Goal: Transaction & Acquisition: Obtain resource

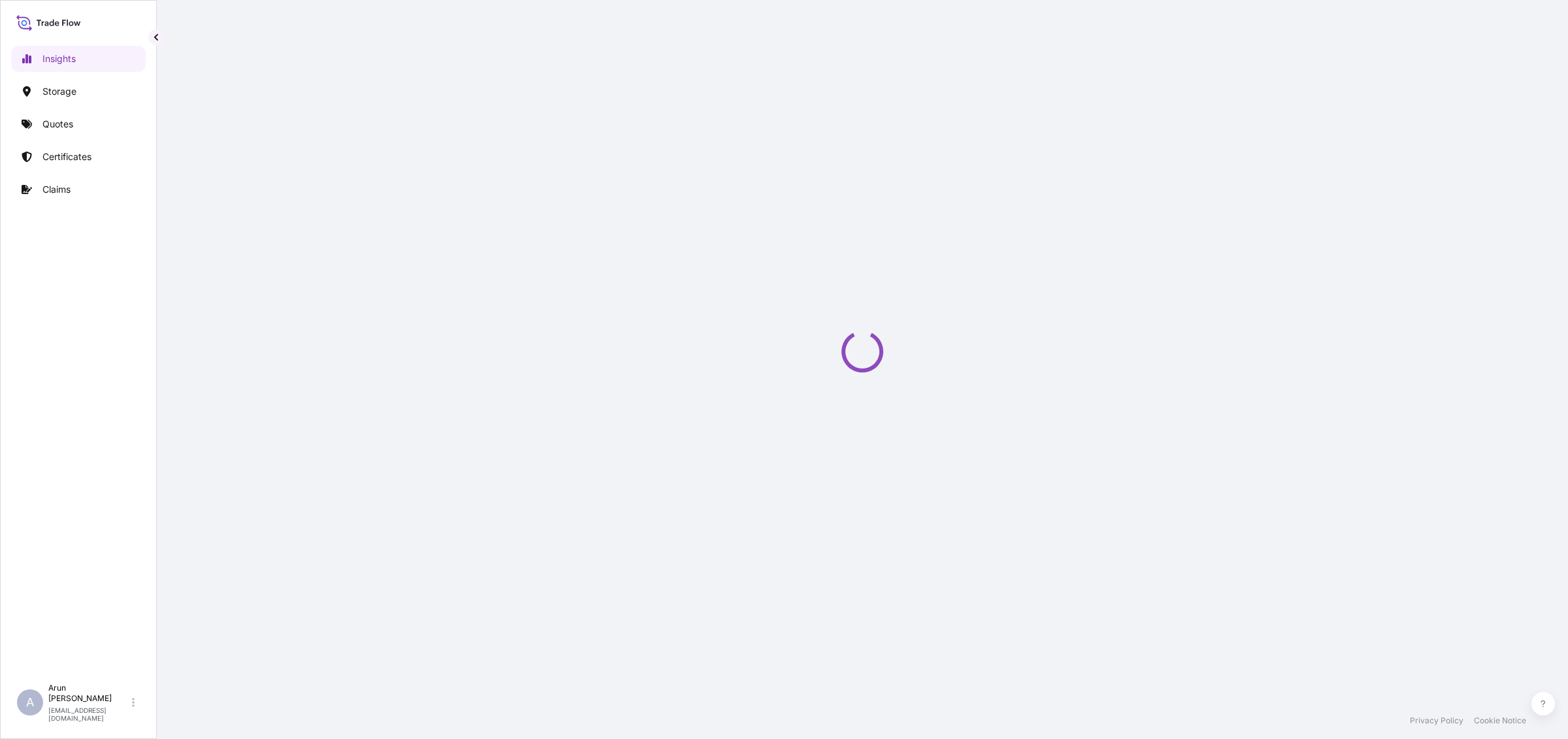
select select "2025"
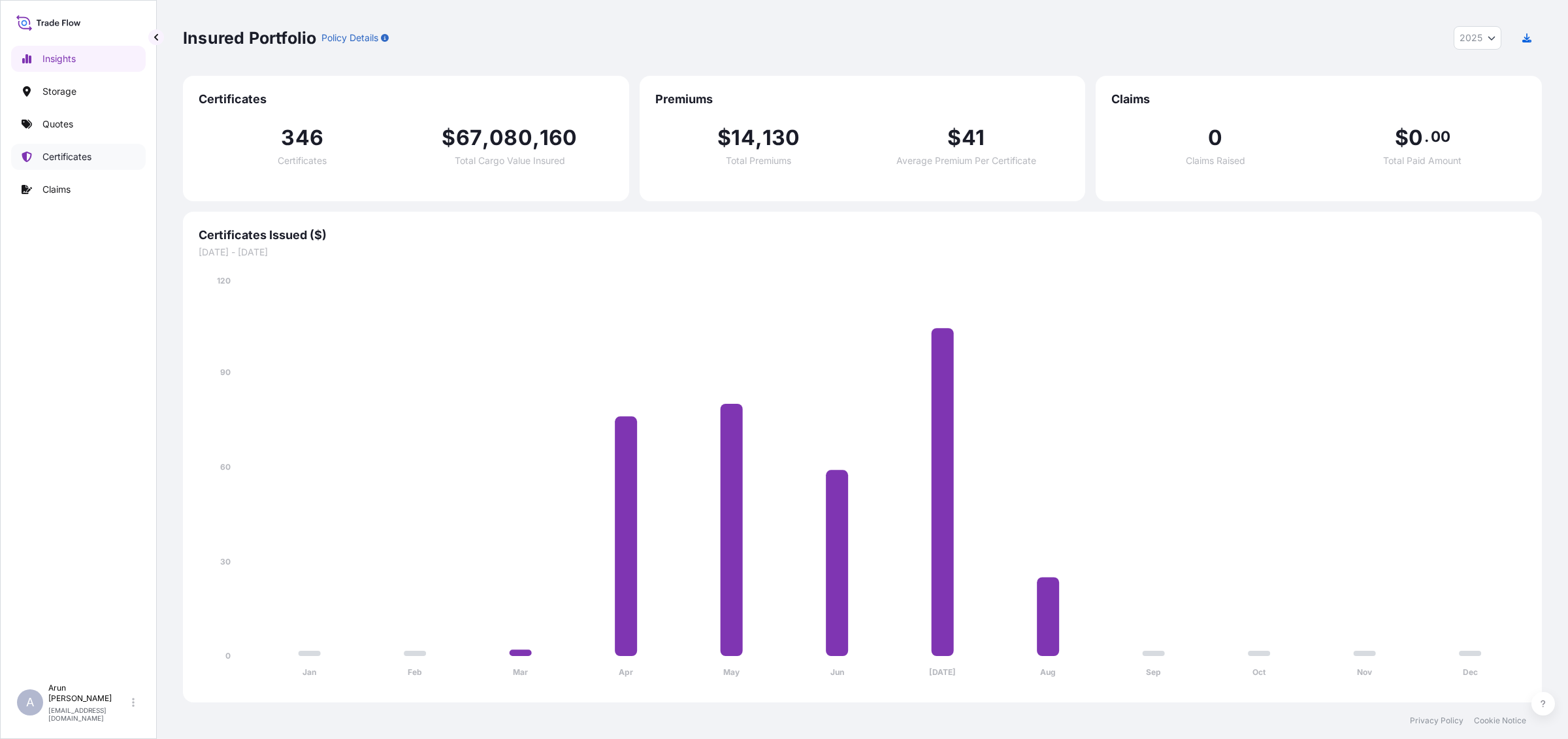
click at [61, 158] on p "Certificates" at bounding box center [67, 157] width 49 height 13
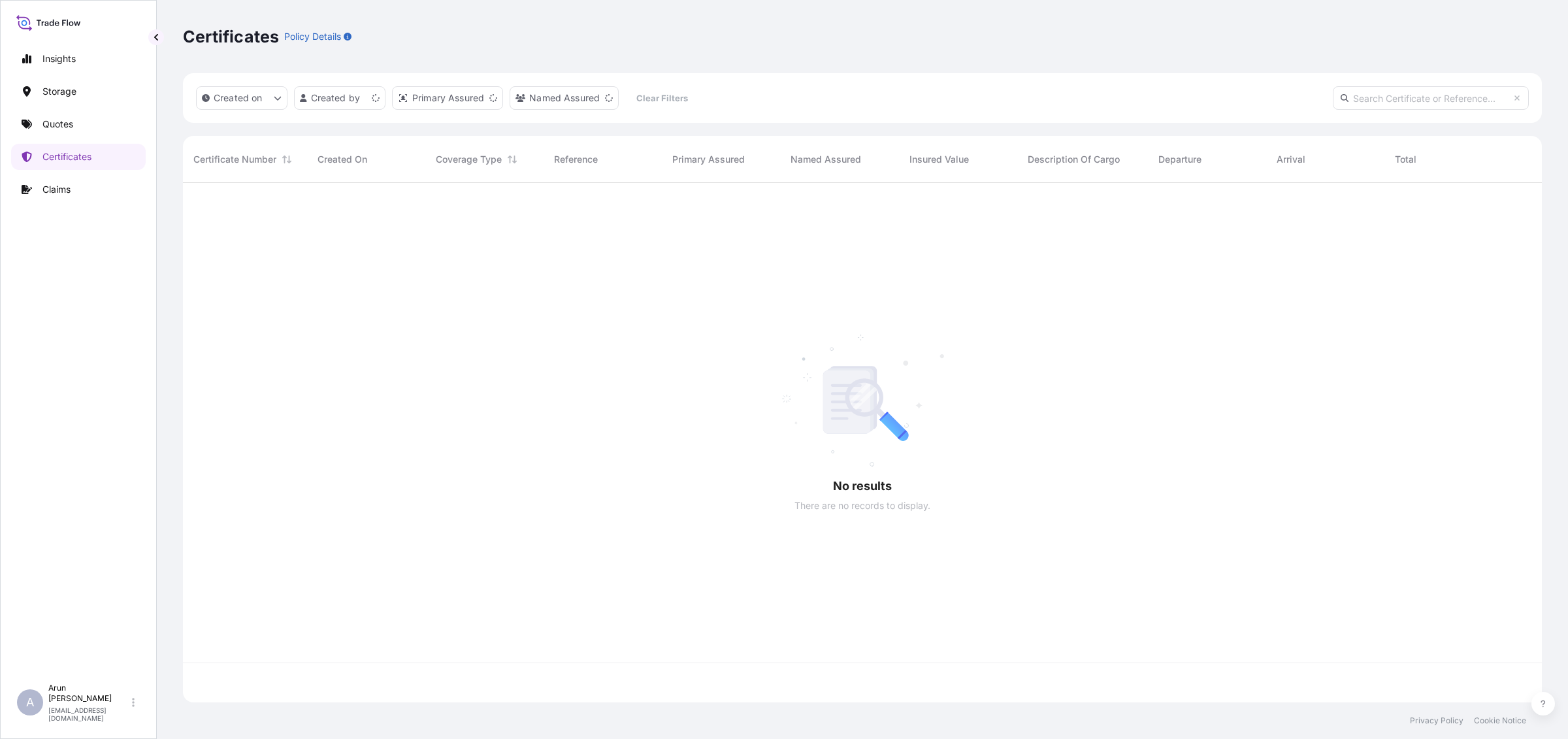
scroll to position [514, 1346]
click at [37, 134] on link "Quotes" at bounding box center [78, 124] width 135 height 26
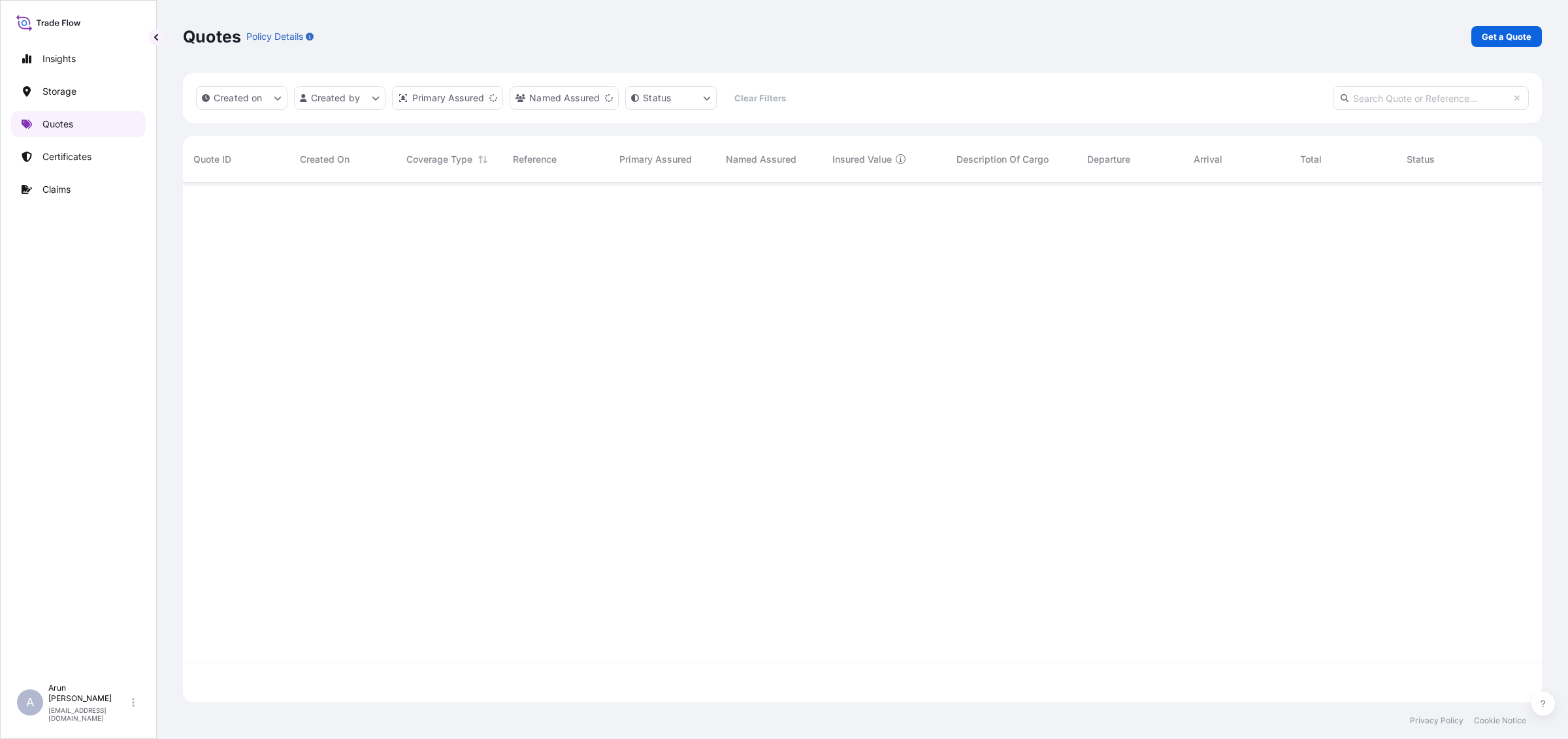
scroll to position [514, 1346]
click at [1517, 33] on p "Get a Quote" at bounding box center [1506, 37] width 49 height 13
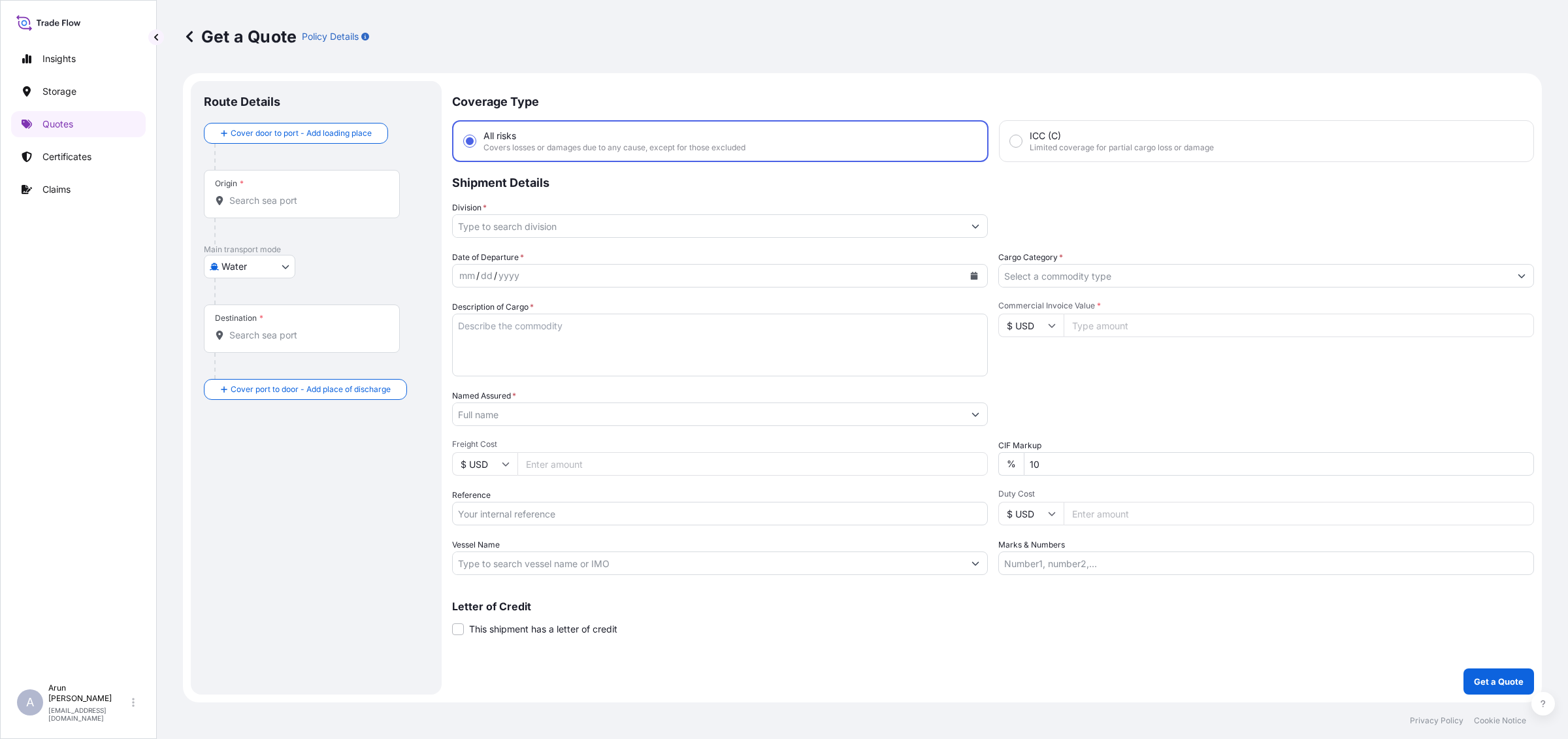
click at [262, 271] on body "Insights Storage Quotes Certificates Claims A [PERSON_NAME] [PERSON_NAME][EMAIL…" at bounding box center [784, 370] width 1568 height 739
click at [224, 306] on div "Air" at bounding box center [249, 300] width 81 height 23
select select "Air"
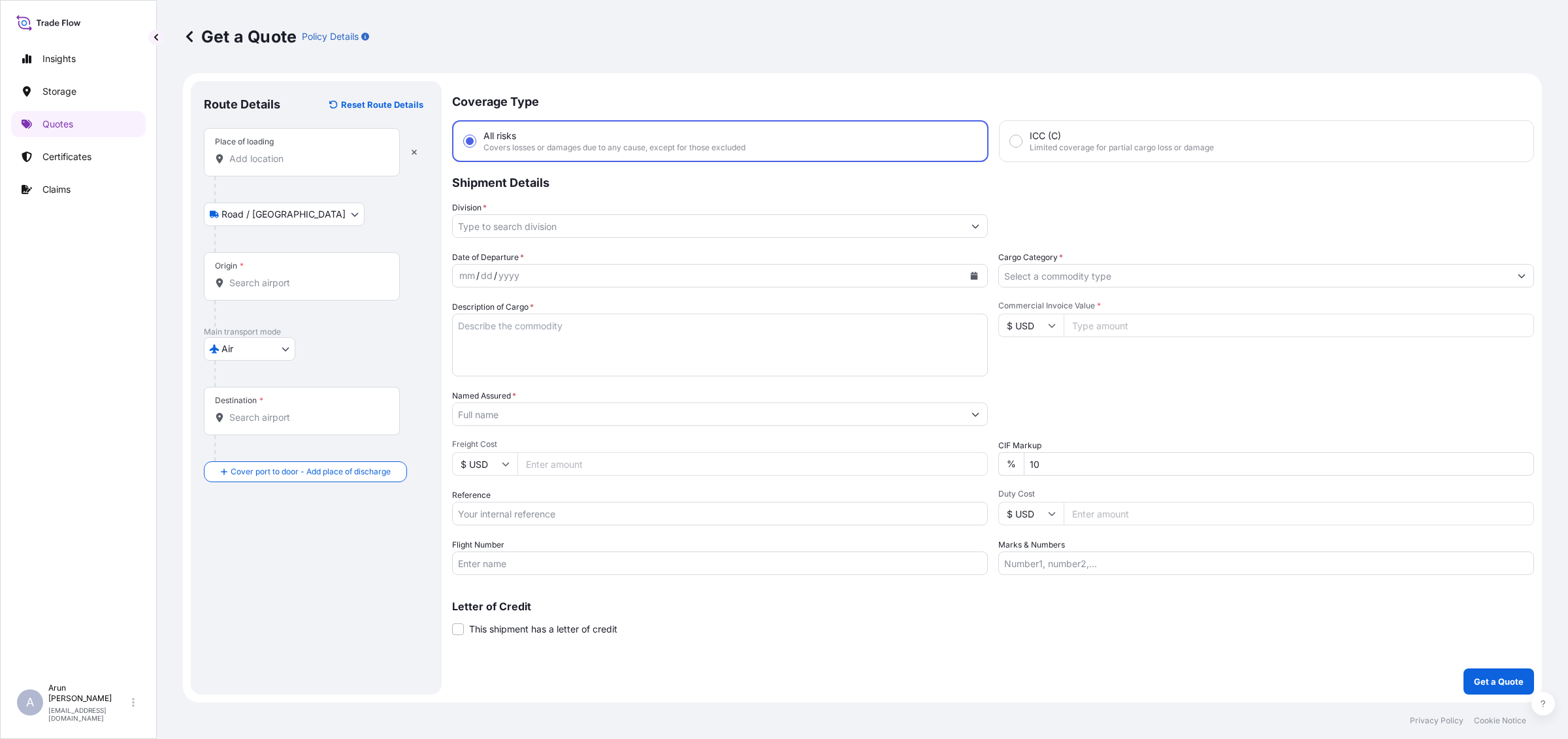
click at [252, 157] on input "Place of loading" at bounding box center [306, 159] width 154 height 13
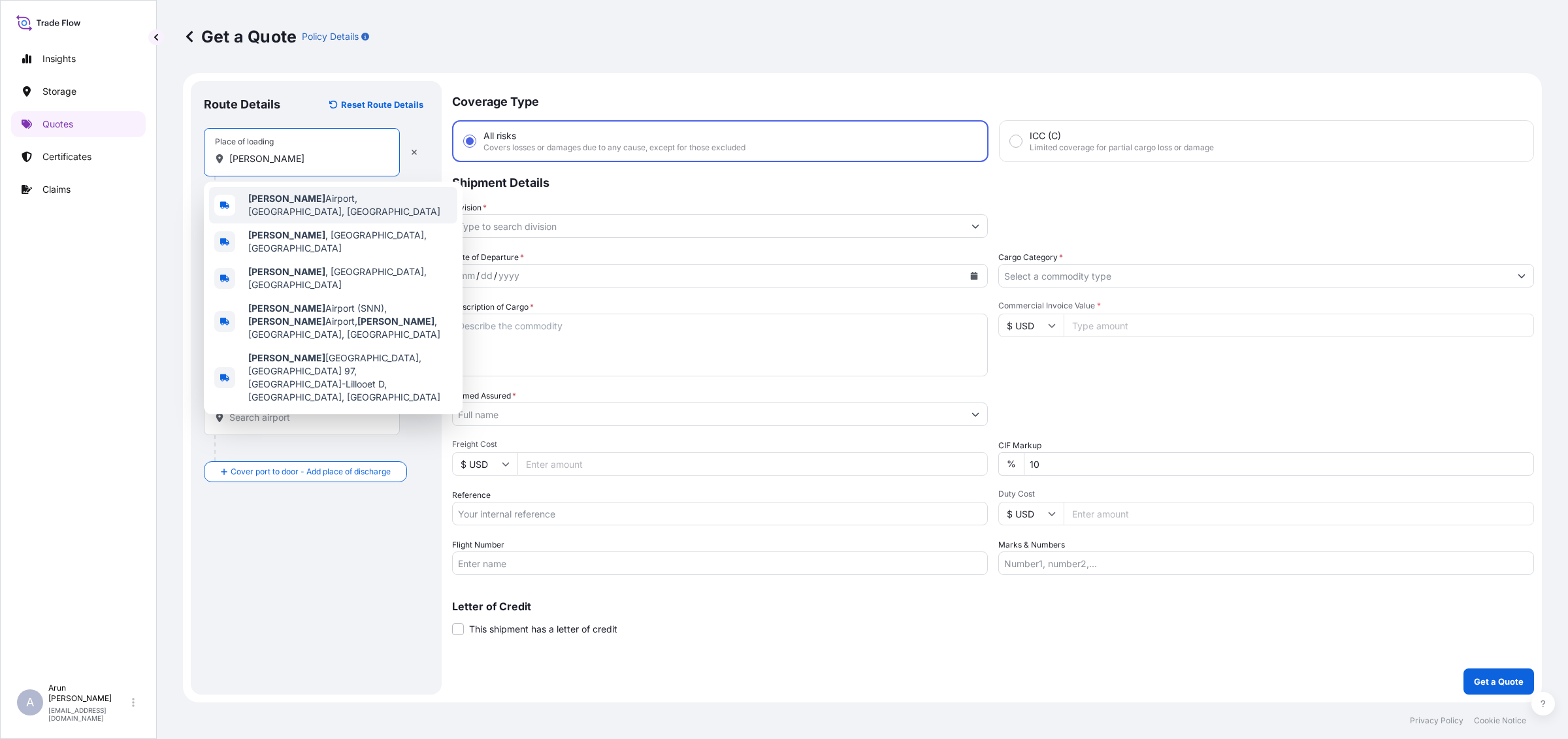
click at [279, 204] on b "[PERSON_NAME]" at bounding box center [286, 198] width 77 height 11
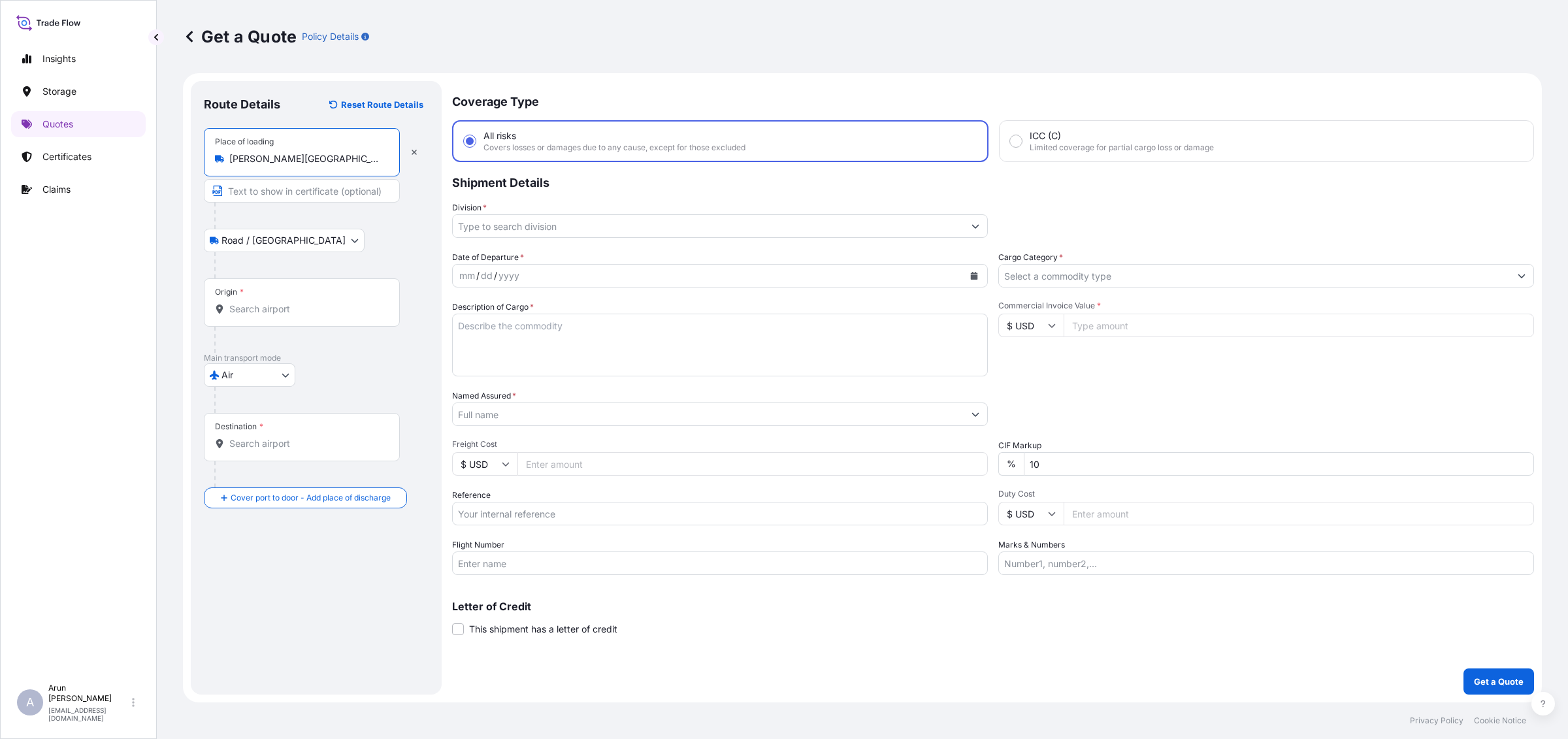
type input "[PERSON_NAME][GEOGRAPHIC_DATA], [GEOGRAPHIC_DATA], [GEOGRAPHIC_DATA]"
click at [272, 190] on input "Text to appear on certificate" at bounding box center [302, 190] width 196 height 23
click at [351, 200] on input "[PERSON_NAME] [PERSON_NAME] EMEA UNLIMITED COMPANY, [PERSON_NAME] ,[GEOGRAPHIC_…" at bounding box center [302, 190] width 196 height 23
click at [357, 191] on input "[PERSON_NAME] [PERSON_NAME] EMEA UNLIMITED COMPANY, [PERSON_NAME] ,[GEOGRAPHIC_…" at bounding box center [302, 190] width 196 height 23
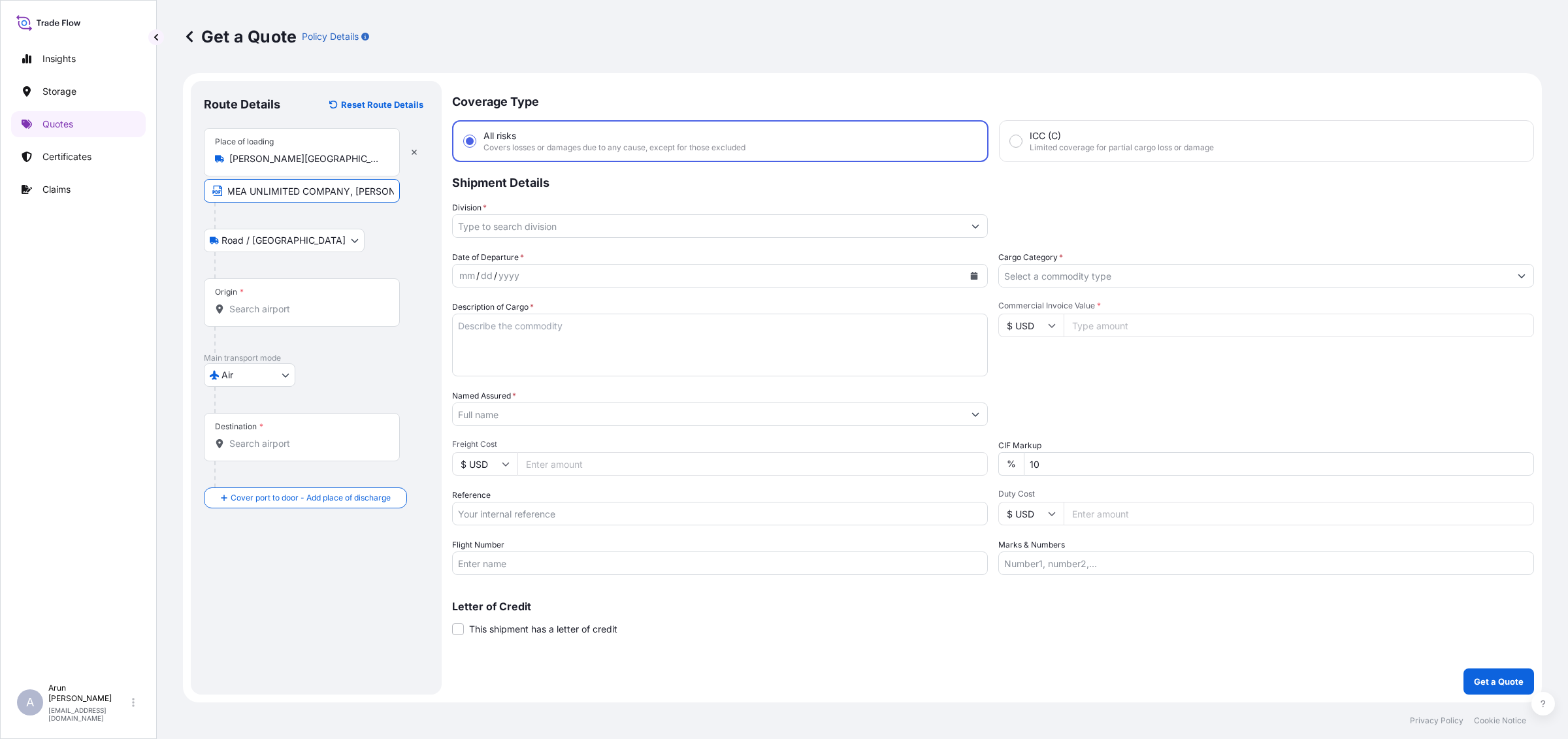
type input "[PERSON_NAME] [PERSON_NAME] EMEA UNLIMITED COMPANY, [PERSON_NAME] , [GEOGRAPHIC…"
click at [326, 304] on input "Origin *" at bounding box center [306, 309] width 154 height 13
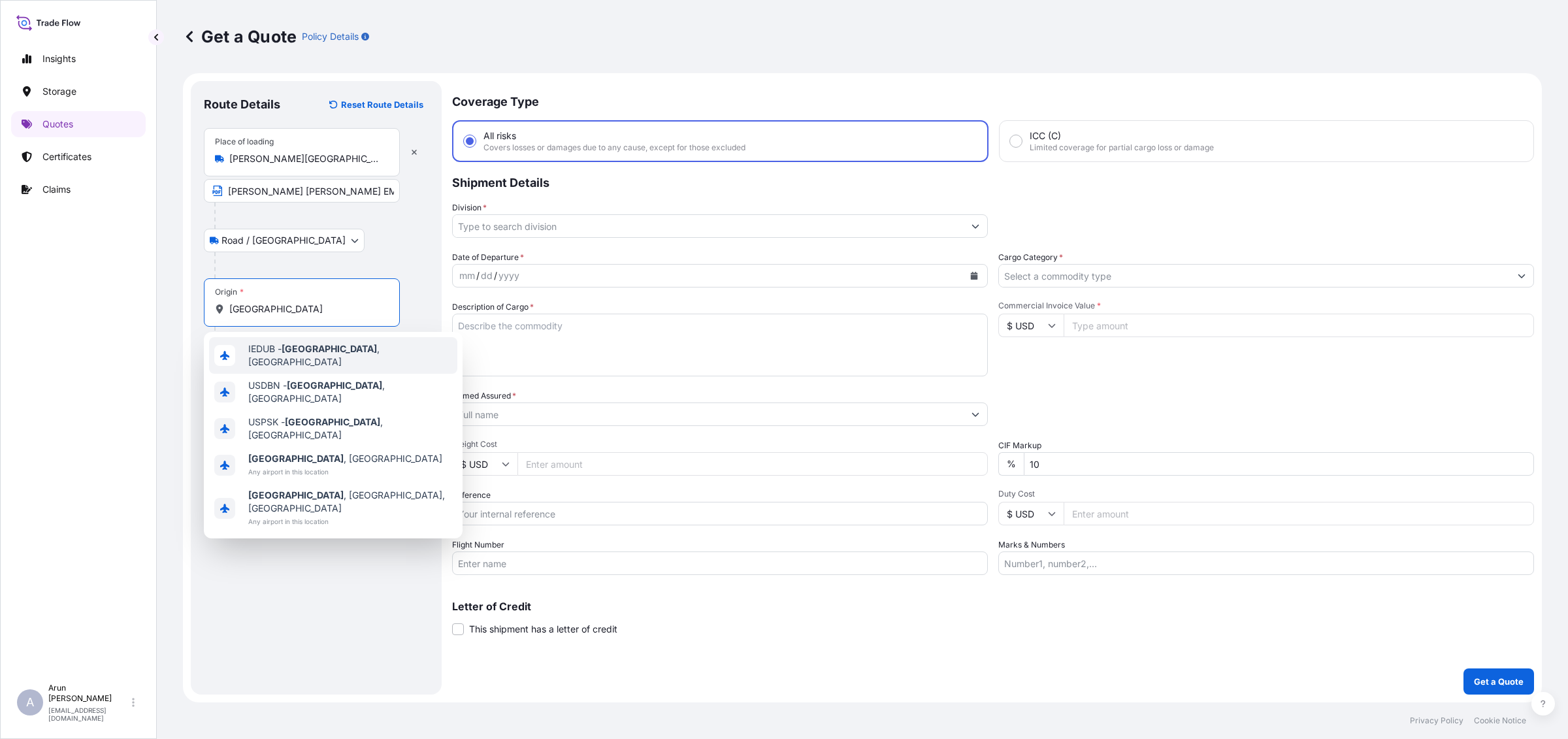
click at [331, 360] on div "IEDUB - [GEOGRAPHIC_DATA] , [GEOGRAPHIC_DATA]" at bounding box center [333, 355] width 248 height 37
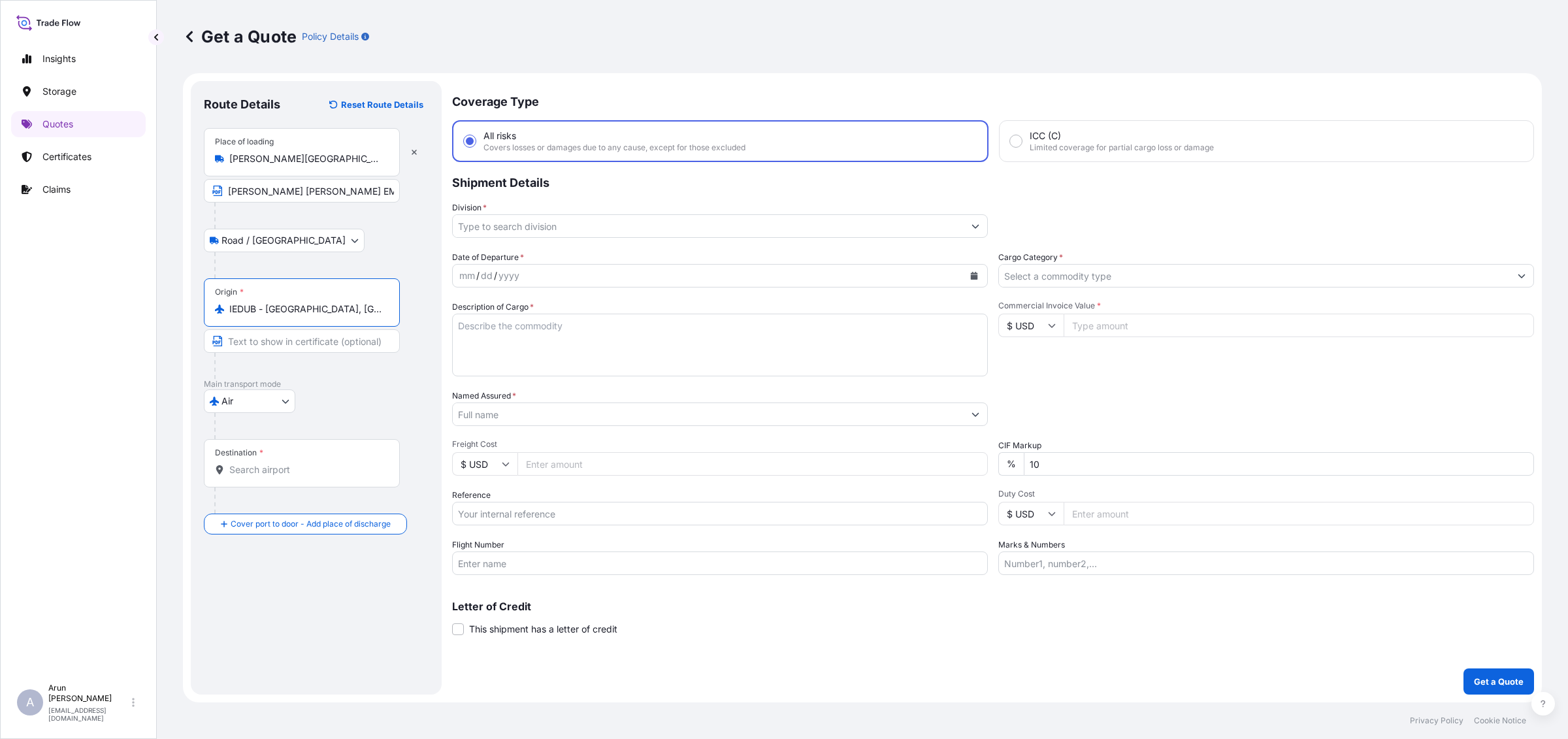
type input "IEDUB - [GEOGRAPHIC_DATA], [GEOGRAPHIC_DATA]"
click at [288, 474] on input "Destination *" at bounding box center [306, 470] width 154 height 13
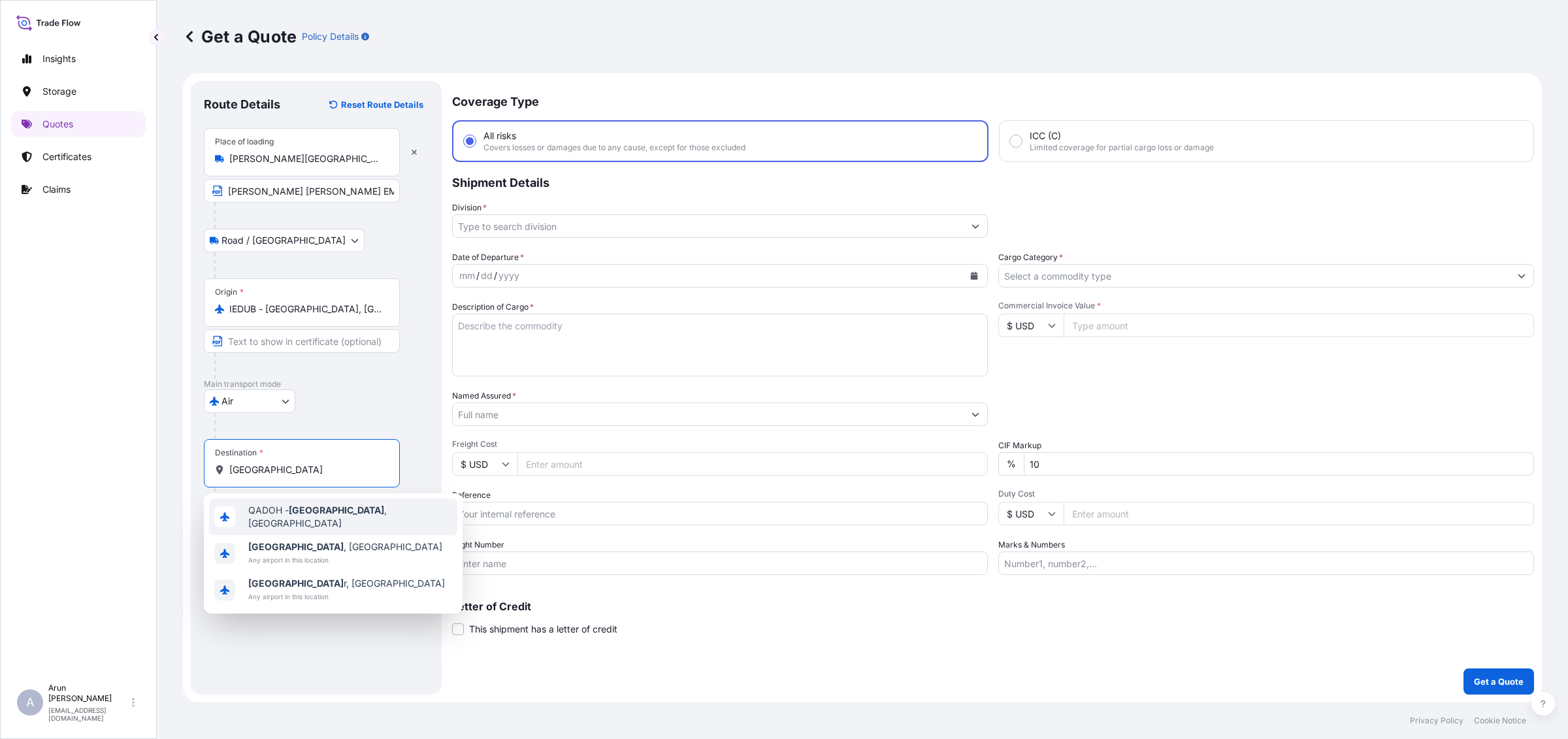
click at [292, 522] on div "QADOH - [GEOGRAPHIC_DATA] , [GEOGRAPHIC_DATA]" at bounding box center [333, 517] width 248 height 37
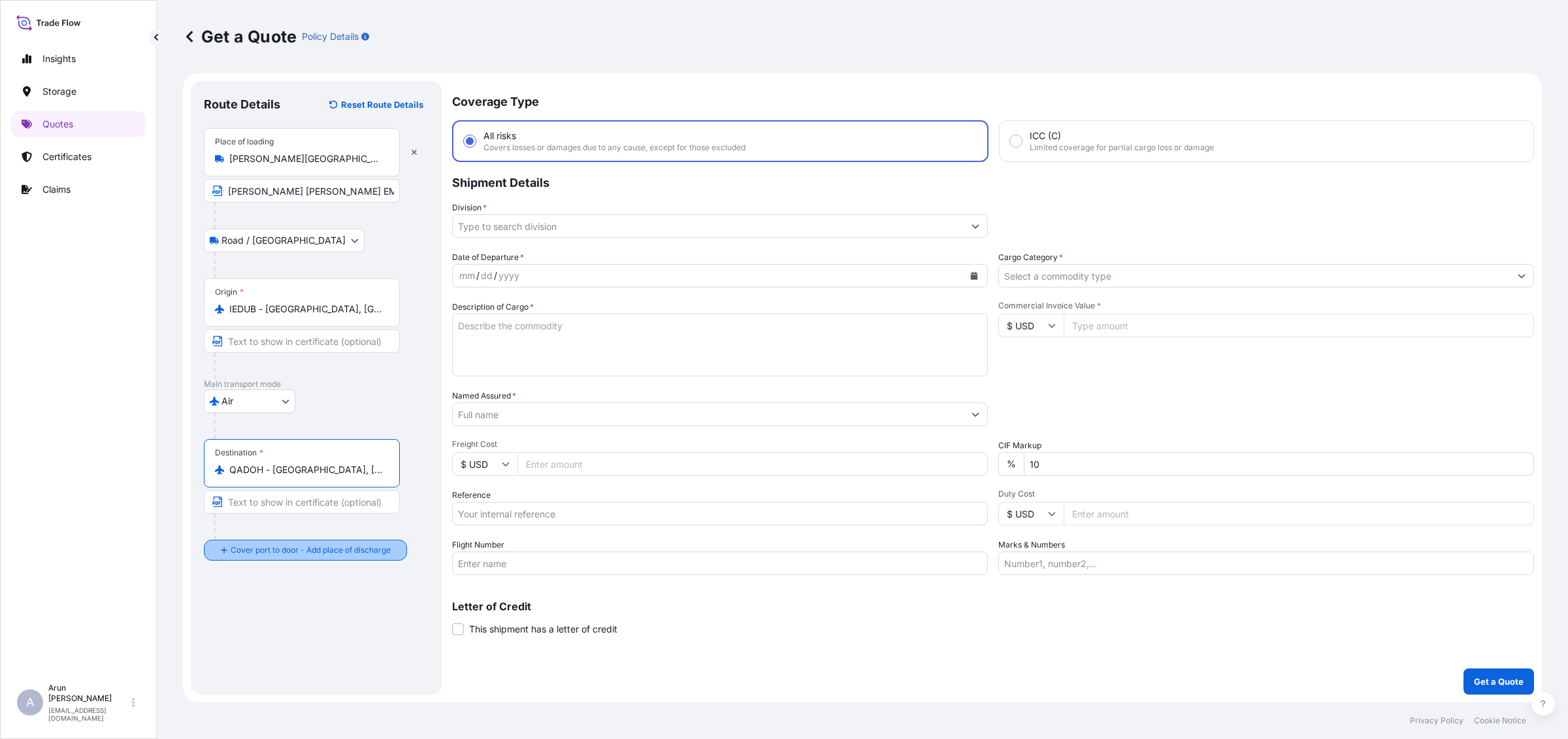
type input "QADOH - [GEOGRAPHIC_DATA], [GEOGRAPHIC_DATA]"
click at [276, 613] on div "Place of Discharge" at bounding box center [302, 613] width 196 height 49
click at [276, 613] on input "Place of Discharge" at bounding box center [306, 620] width 154 height 13
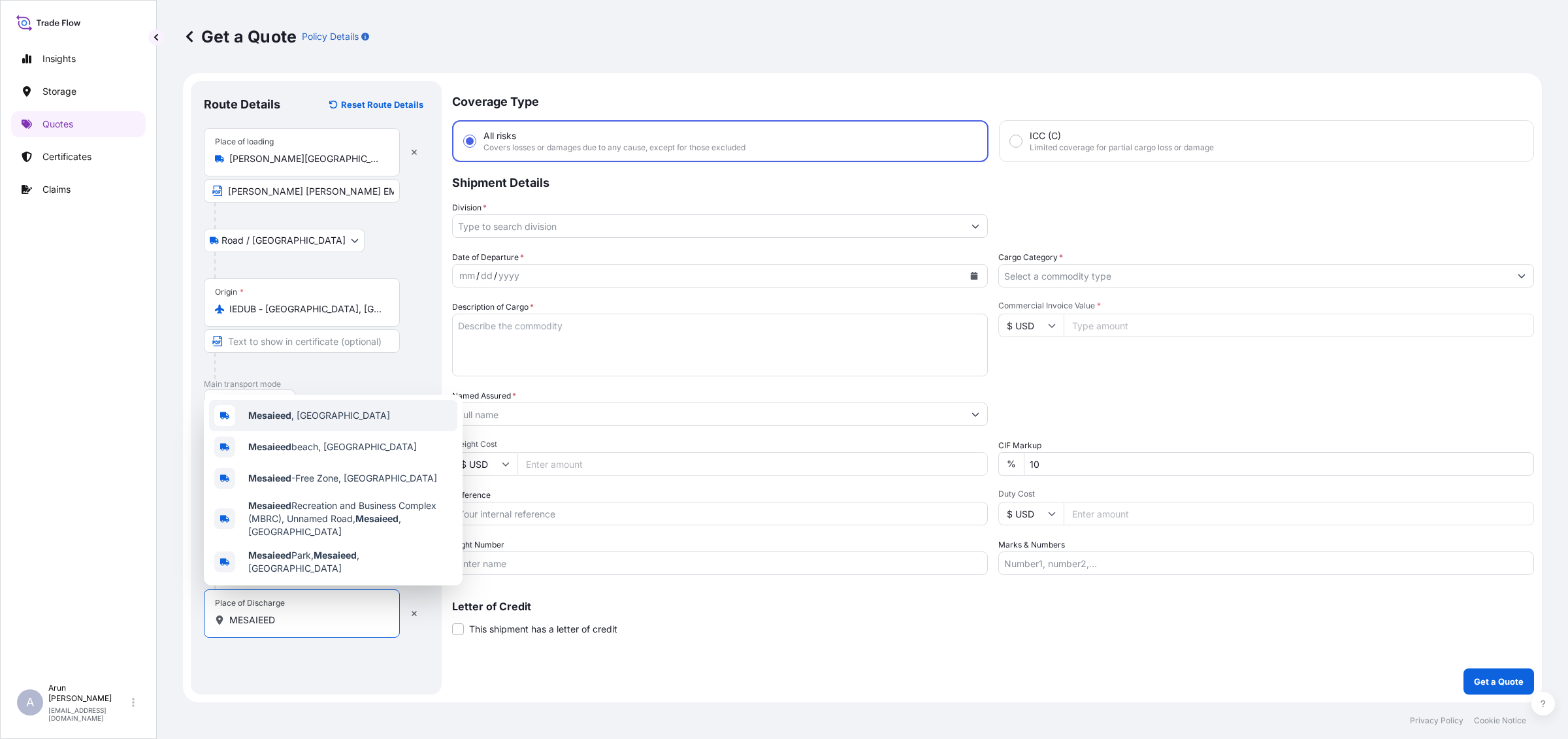
click at [289, 421] on b "Mesaieed" at bounding box center [269, 415] width 43 height 11
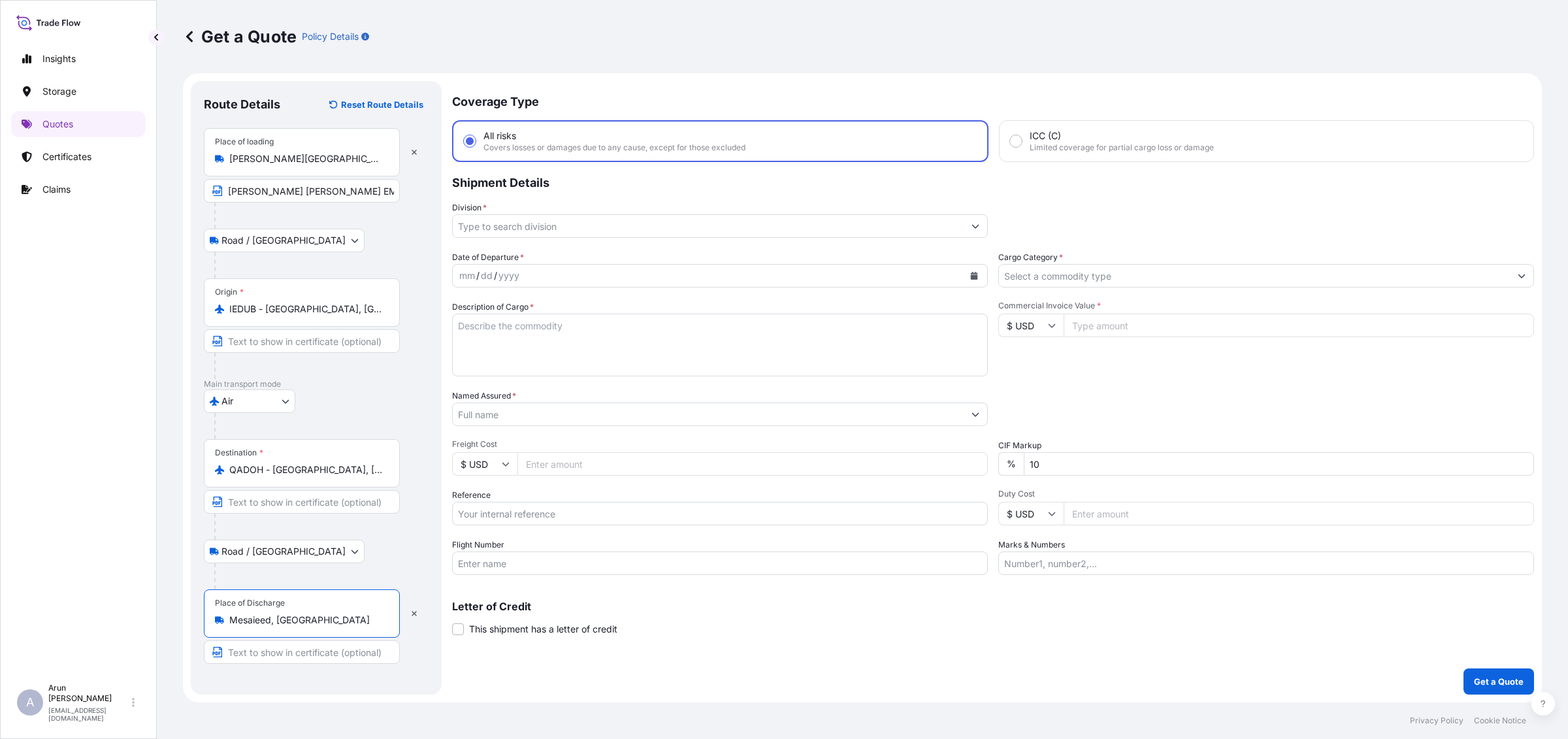
type input "Mesaieed, [GEOGRAPHIC_DATA]"
click at [266, 657] on input "Text to appear on certificate" at bounding box center [302, 652] width 196 height 23
type input "MESAIEED POWER COMPANY LIMITED"
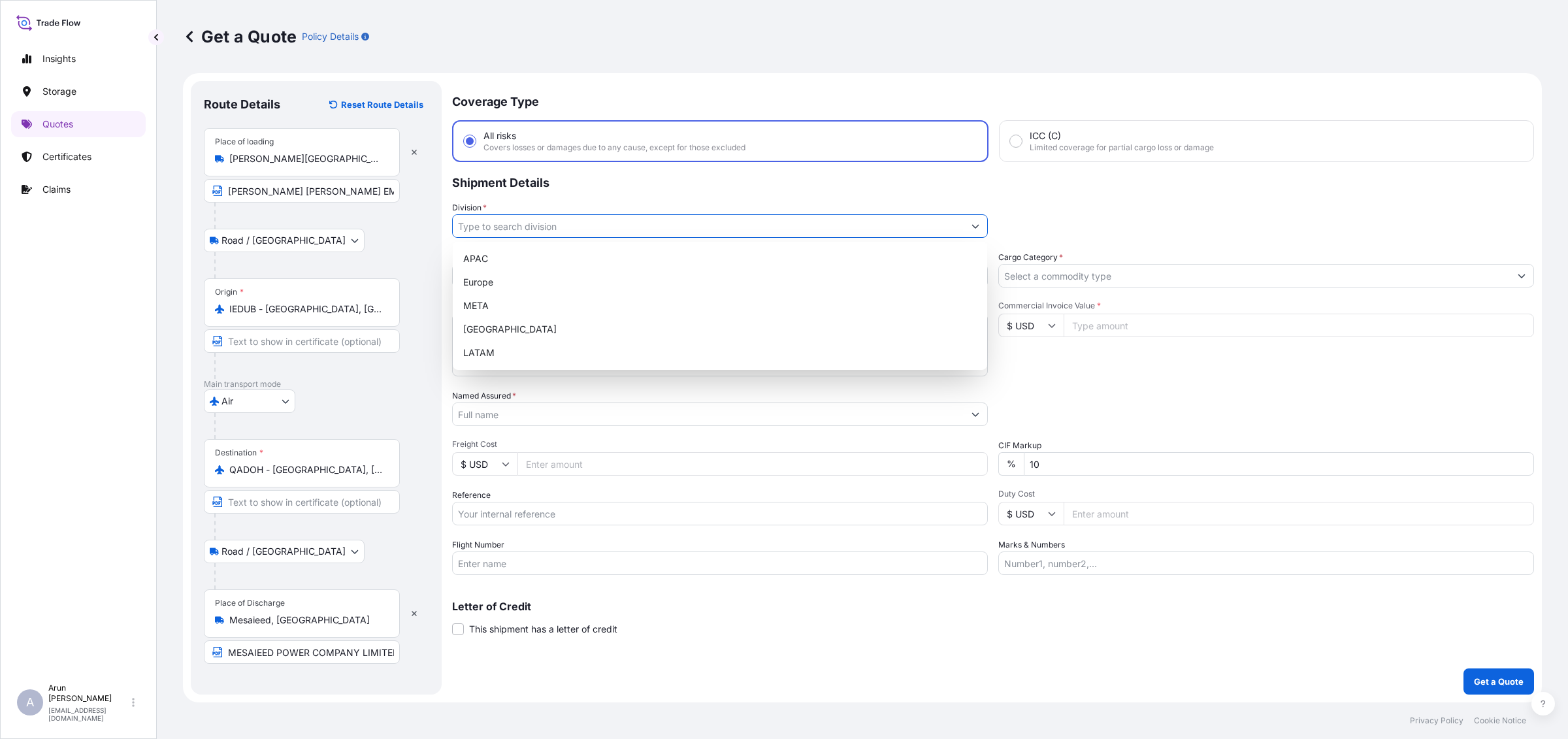
click at [584, 226] on input "Division *" at bounding box center [708, 226] width 511 height 23
click at [462, 306] on div "META" at bounding box center [720, 305] width 524 height 23
type input "META"
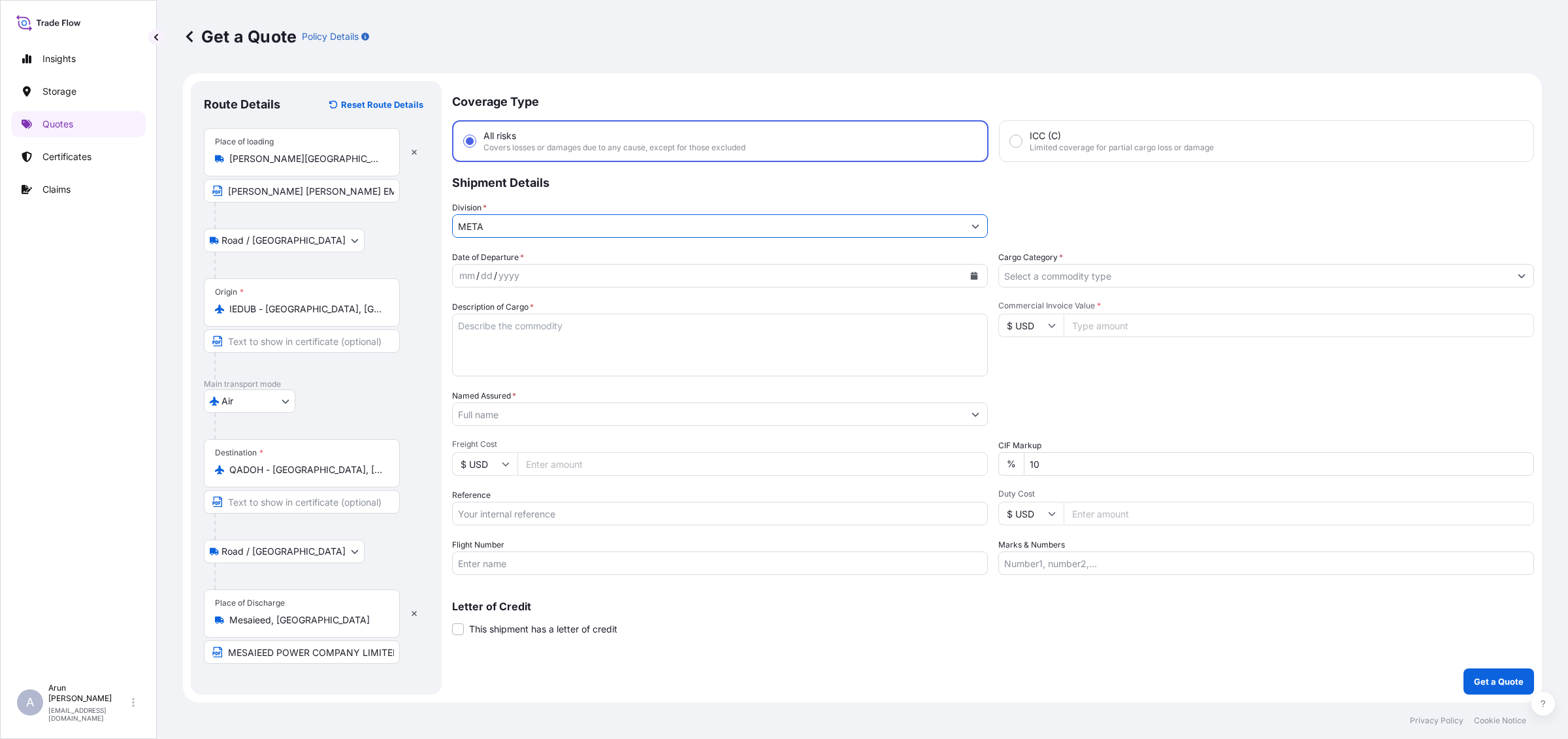
click at [1059, 275] on input "Cargo Category *" at bounding box center [1254, 275] width 511 height 23
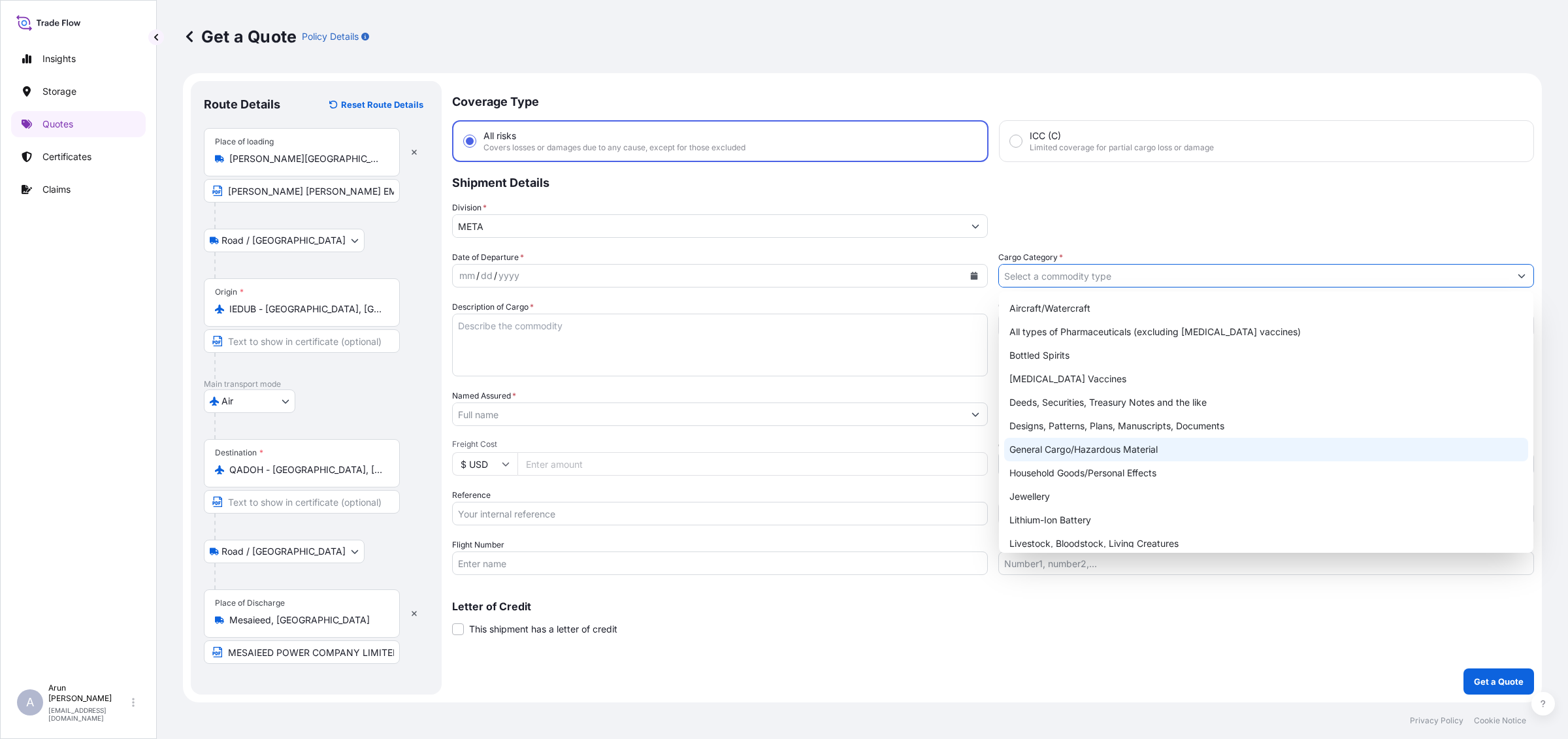
click at [1053, 448] on div "General Cargo/Hazardous Material" at bounding box center [1266, 449] width 524 height 23
type input "General Cargo/Hazardous Material"
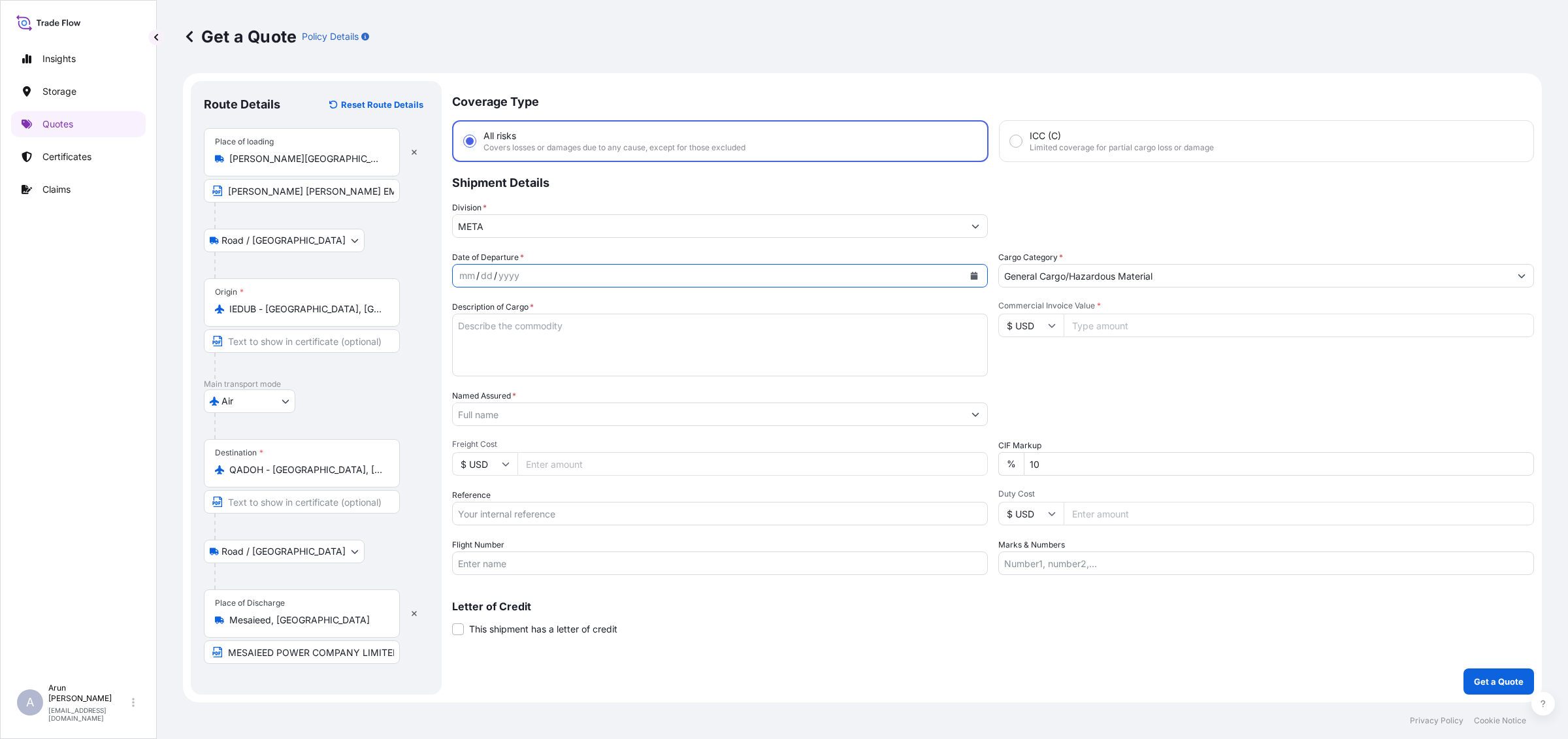
click at [968, 274] on button "Calendar" at bounding box center [974, 276] width 21 height 21
click at [569, 407] on div "14" at bounding box center [574, 410] width 23 height 23
click at [968, 276] on button "Calendar" at bounding box center [974, 276] width 21 height 21
click at [520, 414] on div "12" at bounding box center [524, 410] width 23 height 23
click at [554, 322] on textarea "Description of Cargo *" at bounding box center [720, 345] width 536 height 63
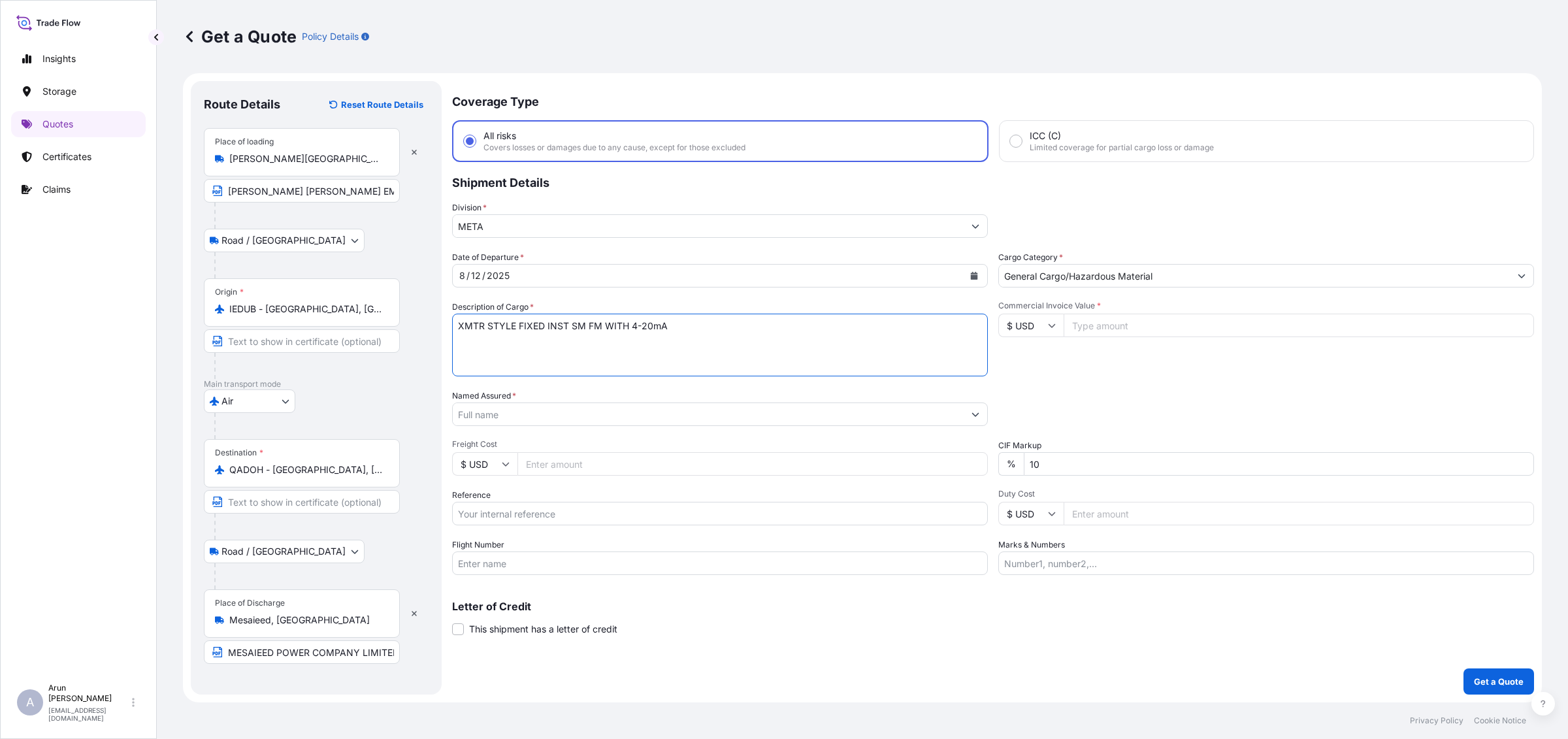
type textarea "XMTR STYLE FIXED INST SM FM WITH 4-20mA"
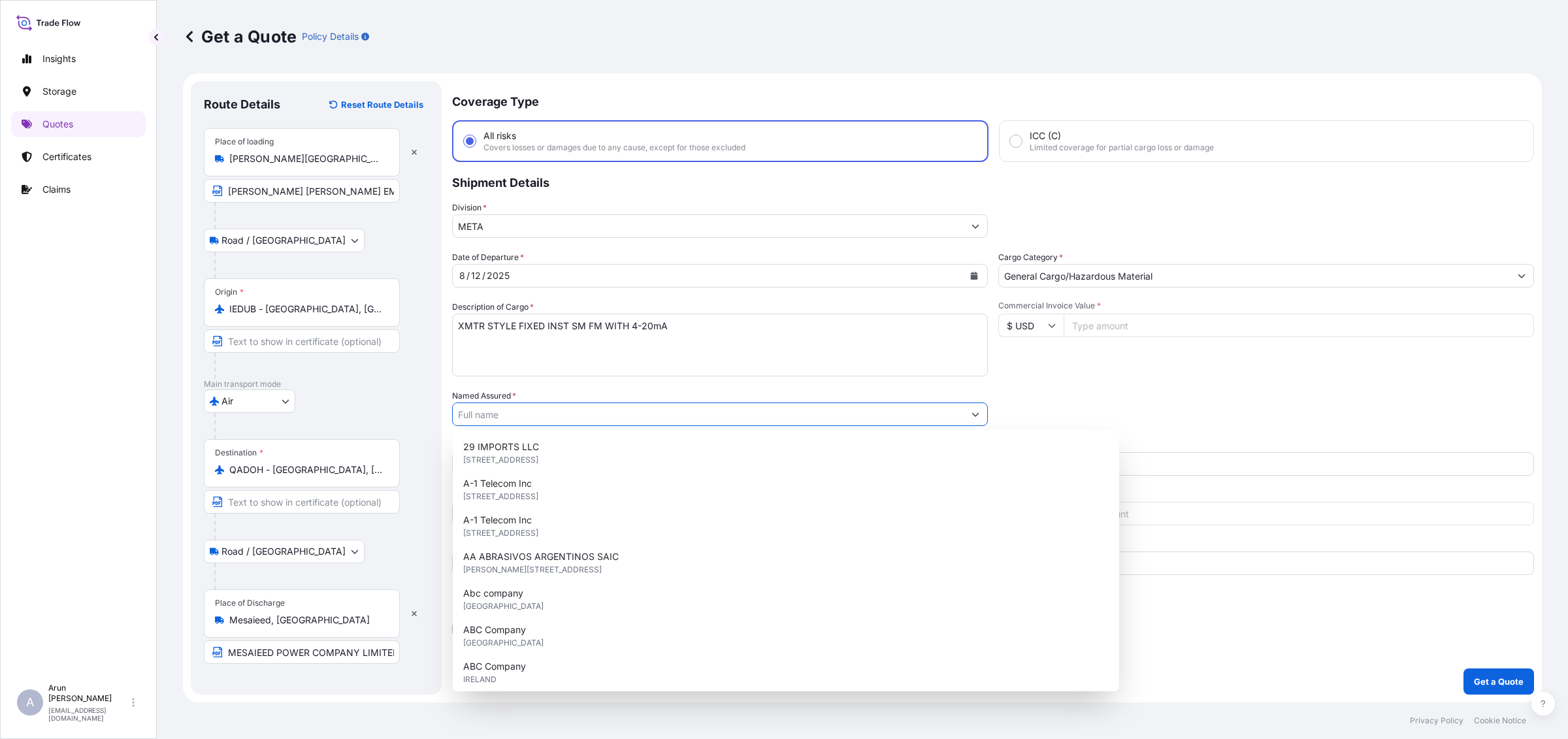
click at [493, 407] on input "Named Assured *" at bounding box center [708, 414] width 511 height 23
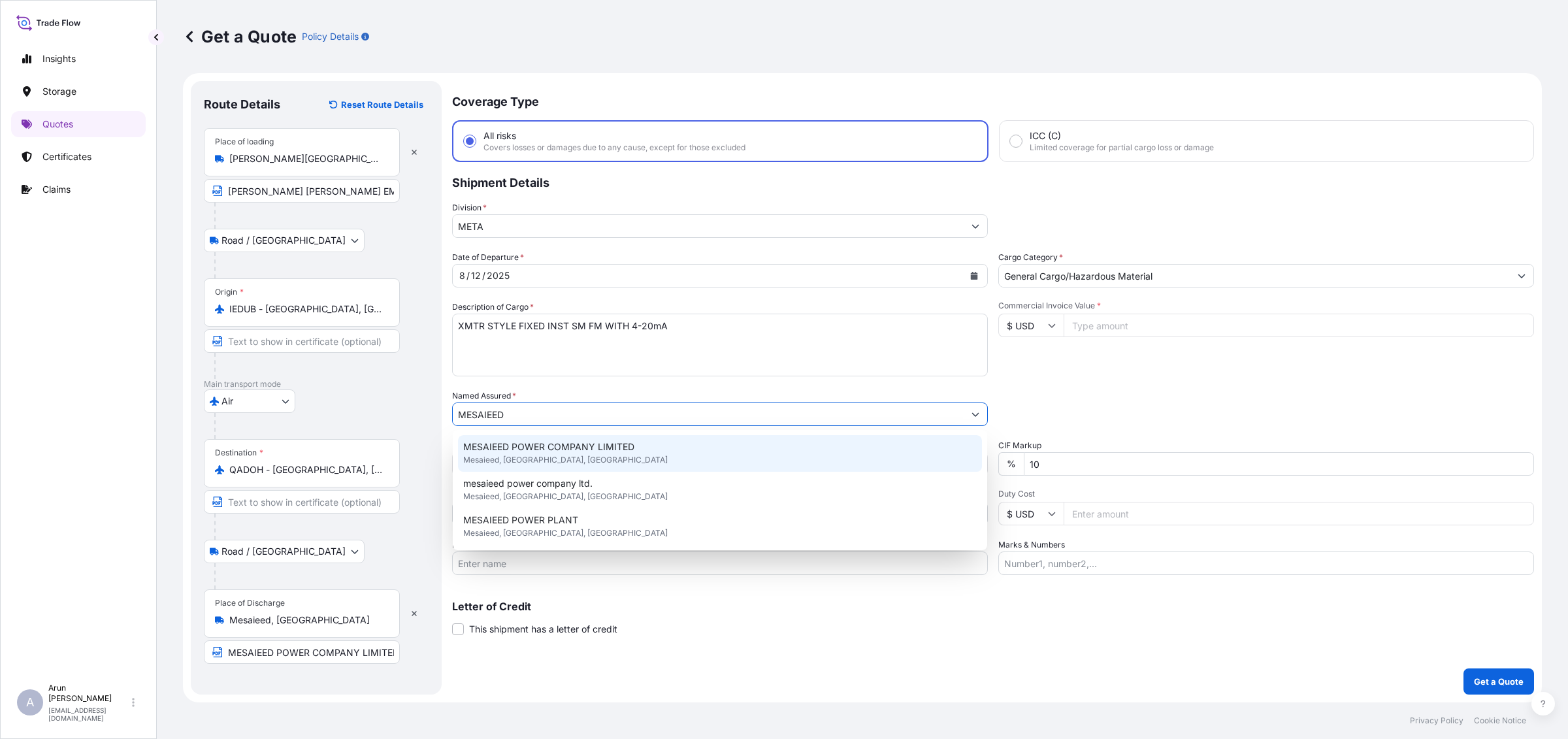
click at [540, 453] on span "Mesaieed, [GEOGRAPHIC_DATA], [GEOGRAPHIC_DATA]" at bounding box center [565, 460] width 204 height 13
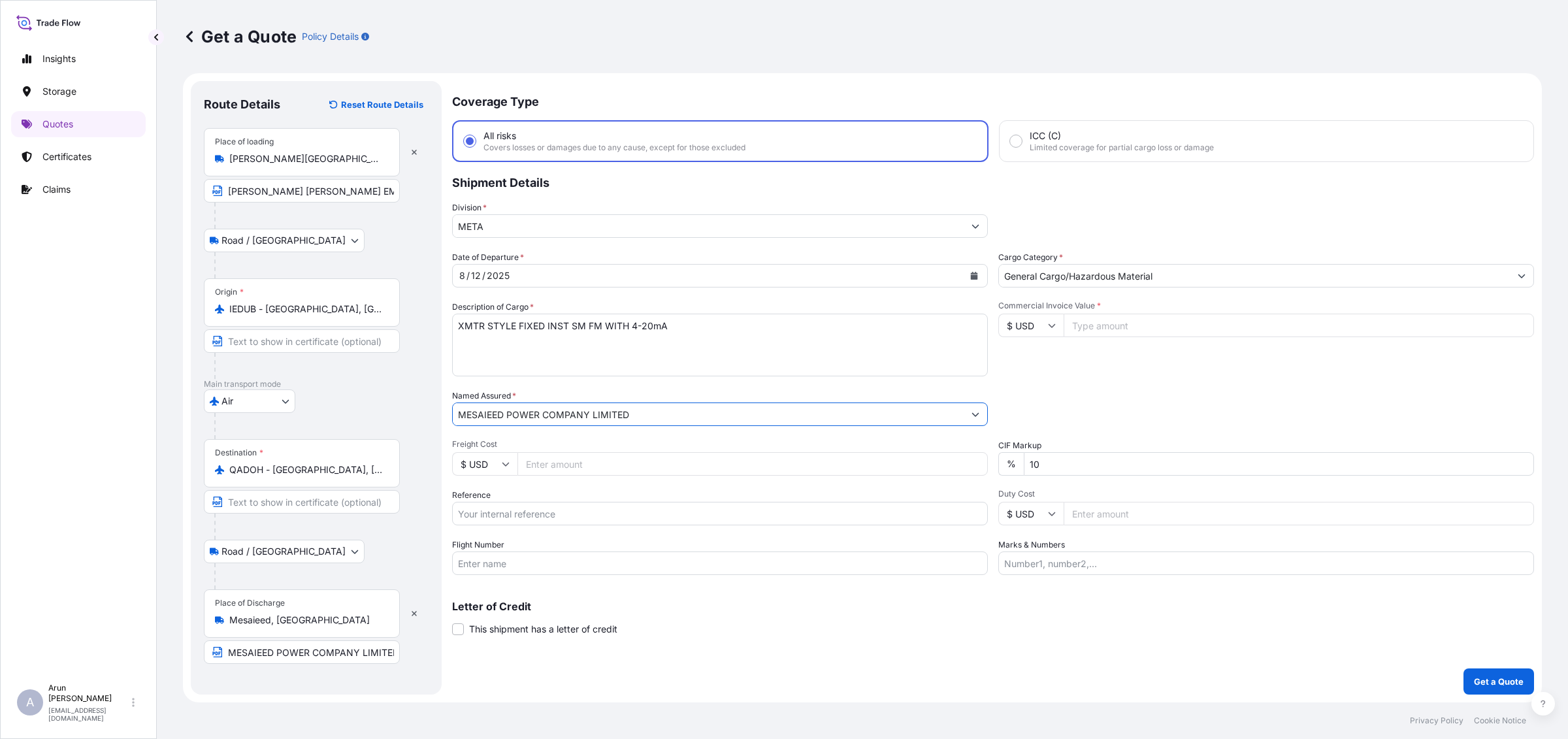
type input "MESAIEED POWER COMPANY LIMITED"
click at [528, 470] on input "Freight Cost" at bounding box center [752, 463] width 470 height 23
type input "200"
click at [552, 521] on input "Reference" at bounding box center [720, 513] width 536 height 23
click at [457, 515] on input "883498744165" at bounding box center [720, 513] width 536 height 23
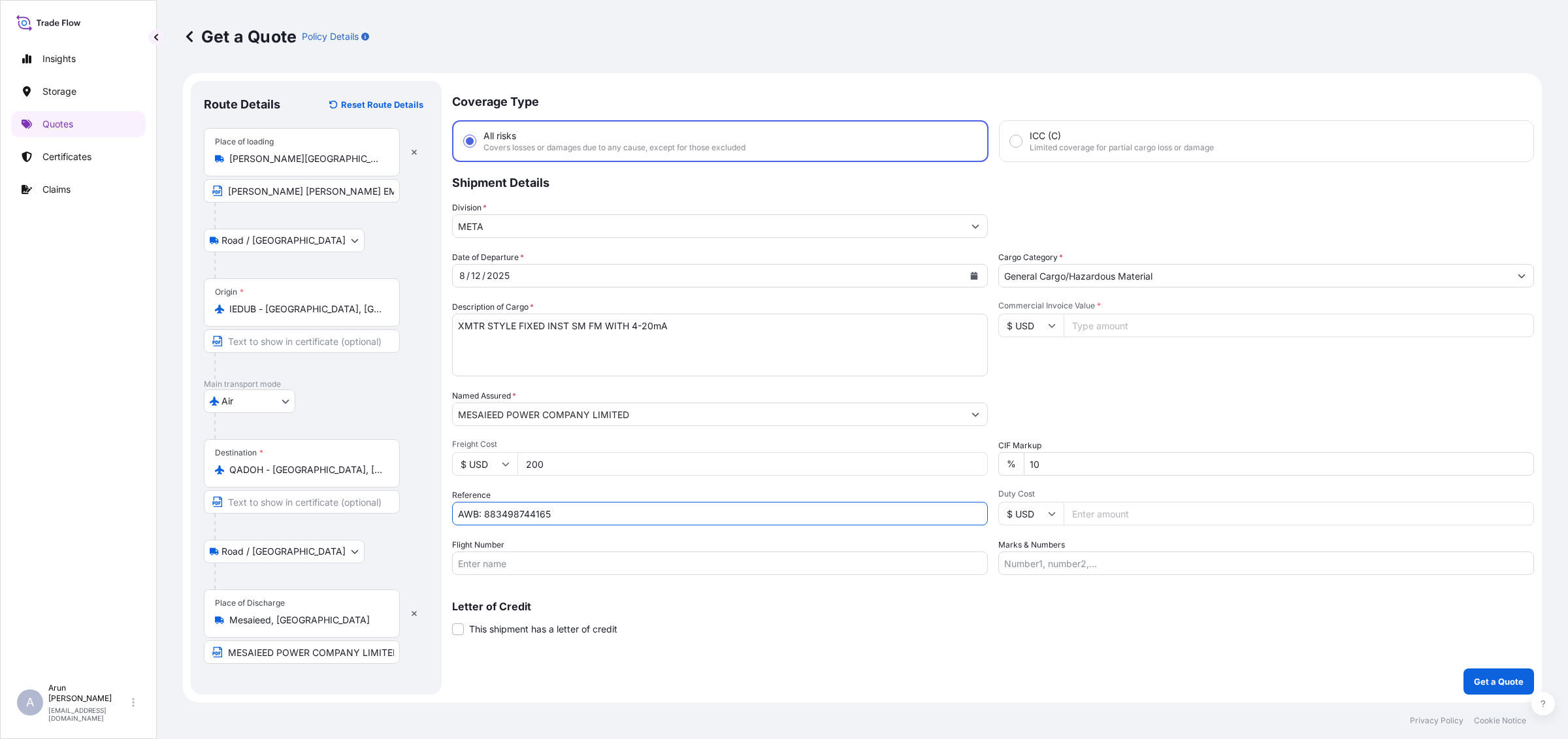
drag, startPoint x: 507, startPoint y: 514, endPoint x: 524, endPoint y: 516, distance: 17.1
click at [524, 516] on input "AWB: 883498744165" at bounding box center [720, 513] width 536 height 23
click at [556, 512] on input "AWB: 883498744165" at bounding box center [720, 513] width 536 height 23
type input "AWB: 883498744165"
click at [638, 566] on input "Flight Number" at bounding box center [720, 563] width 536 height 23
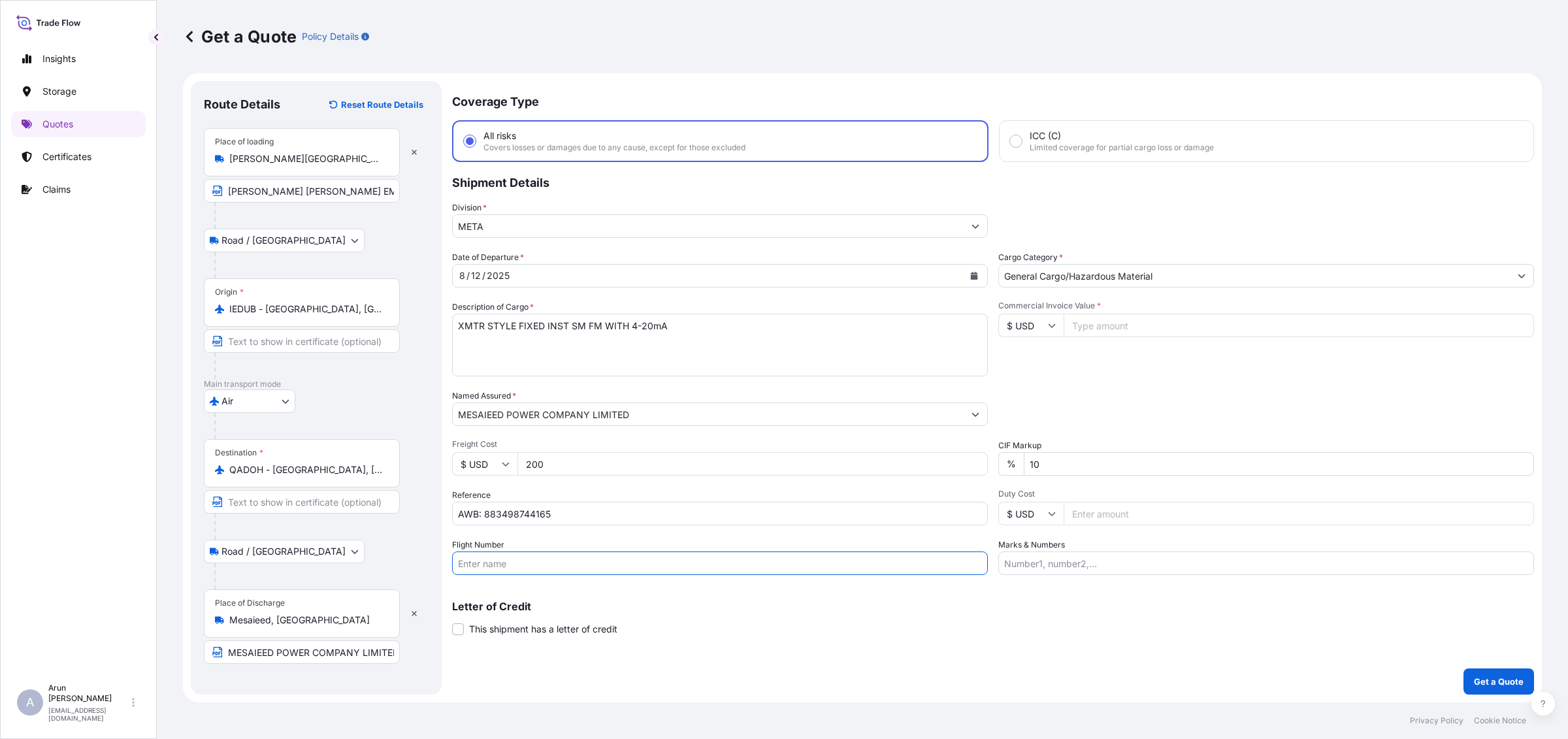
type input "BY AIR"
click at [1101, 327] on input "Commercial Invoice Value *" at bounding box center [1298, 325] width 470 height 23
type input "8687.50"
click at [1104, 559] on input "Marks & Numbers" at bounding box center [1266, 563] width 536 height 23
drag, startPoint x: 1063, startPoint y: 566, endPoint x: 1101, endPoint y: 564, distance: 38.1
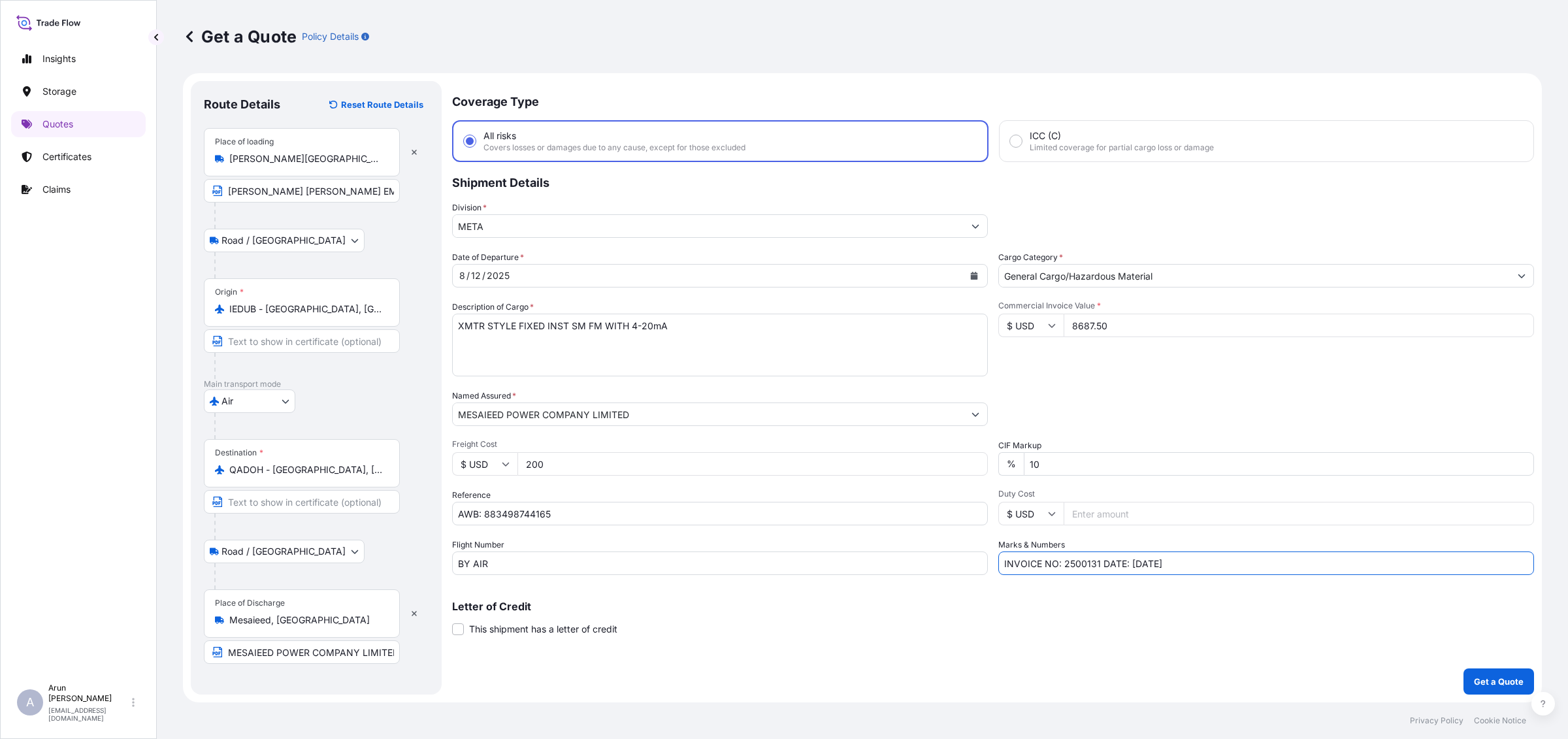
click at [1101, 564] on input "INVOICE NO: 2500131 DATE: 10/03/2025" at bounding box center [1266, 563] width 536 height 23
click at [1154, 559] on input "INVOICE NO: 1100243606 DATE: 10/03/2025" at bounding box center [1266, 563] width 536 height 23
type input "INVOICE NO: 1100243606 DATE: 30/07/2025"
click at [1489, 683] on p "Get a Quote" at bounding box center [1498, 682] width 49 height 13
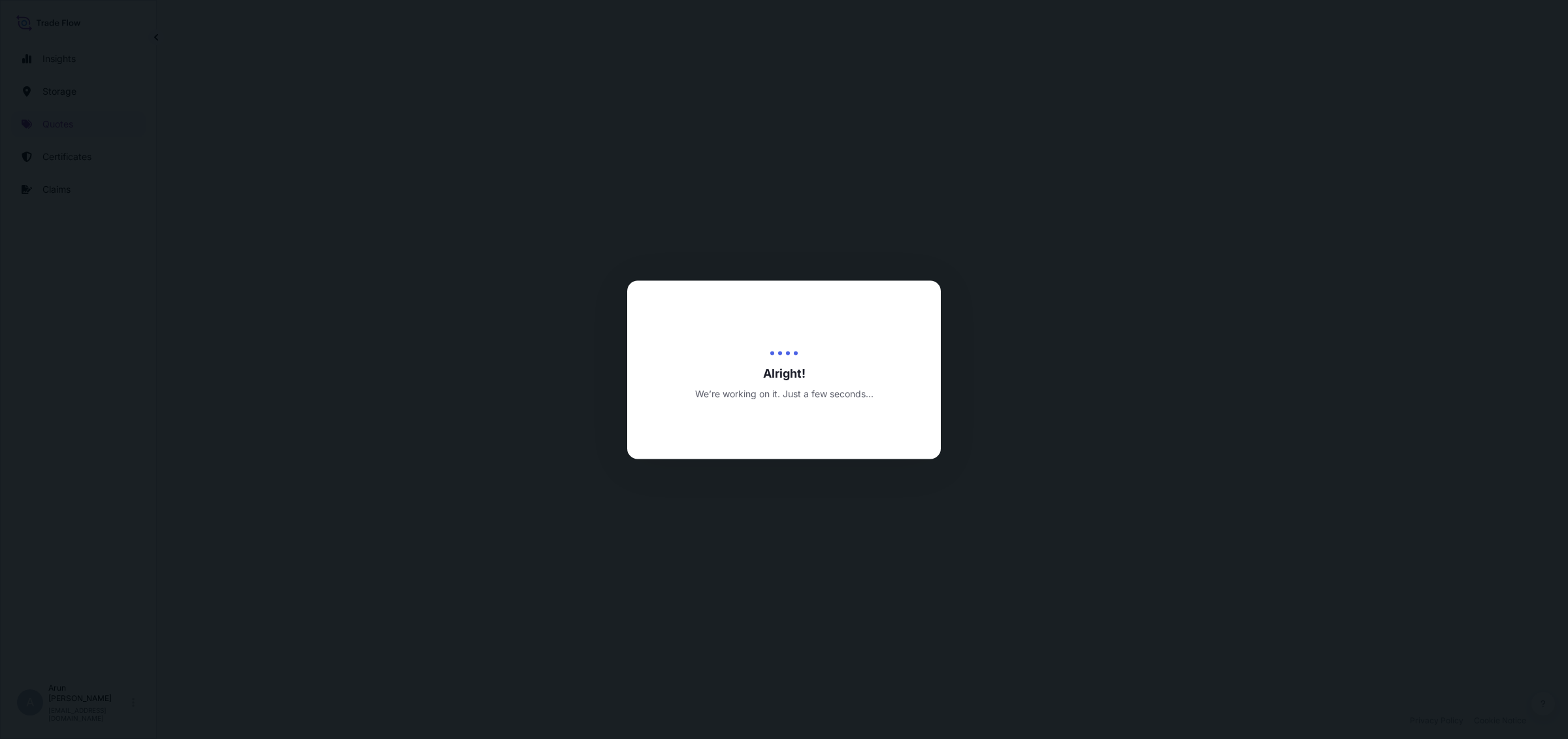
select select "Road / Inland"
select select "Air"
select select "Road / Inland"
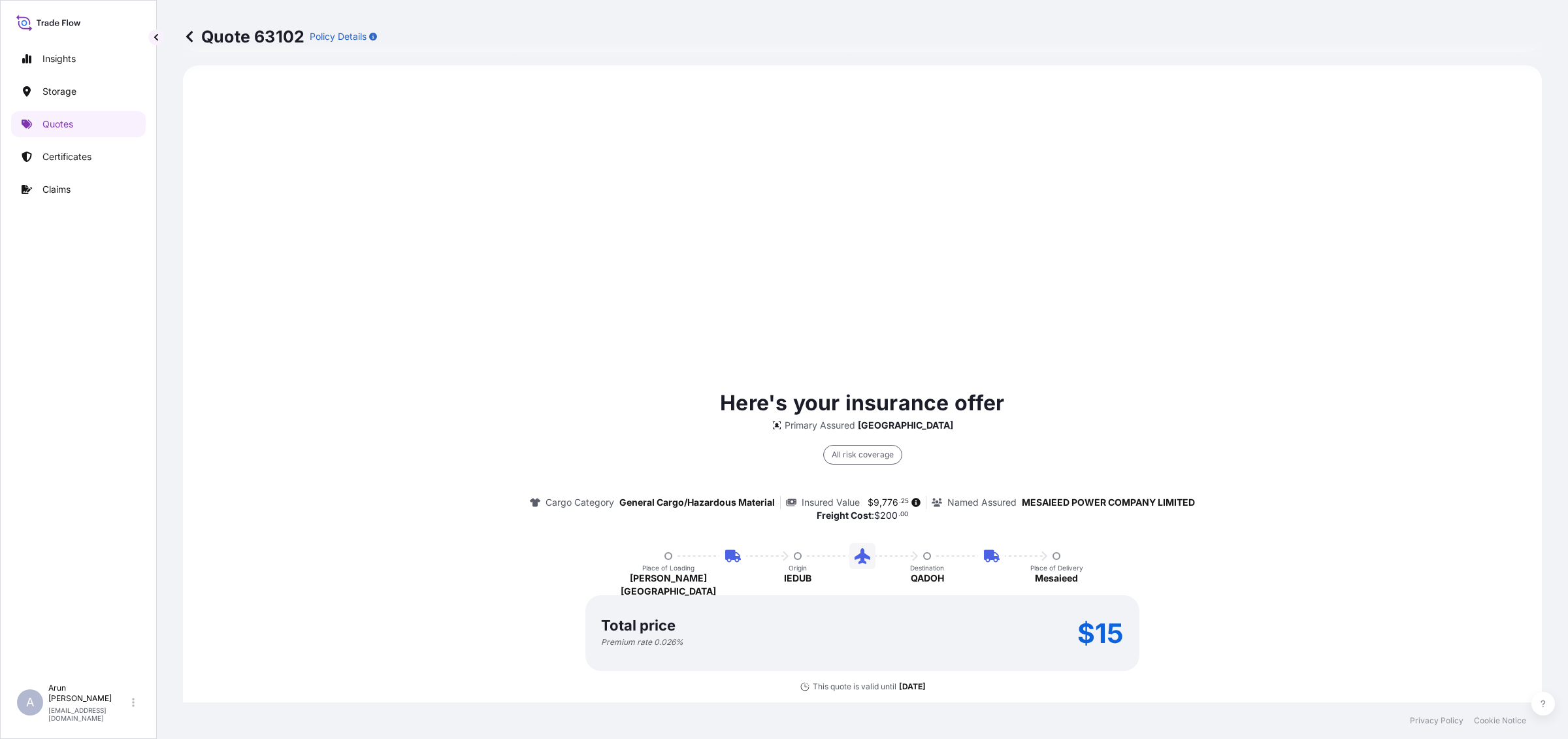
scroll to position [873, 0]
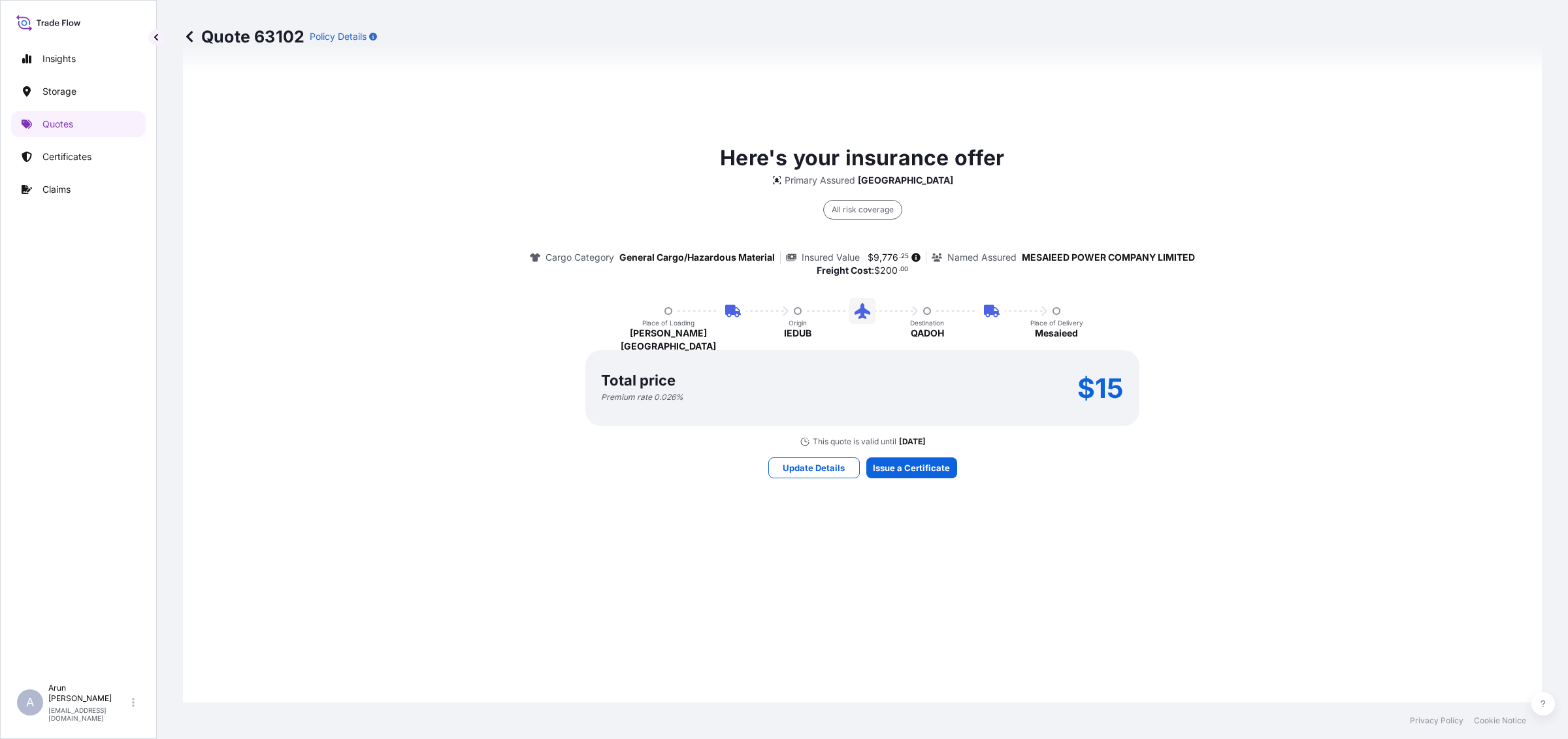
click at [918, 481] on div "Here's your insurance offer Primary Assured Qatar All risk coverage Cargo Categ…" at bounding box center [862, 310] width 1322 height 943
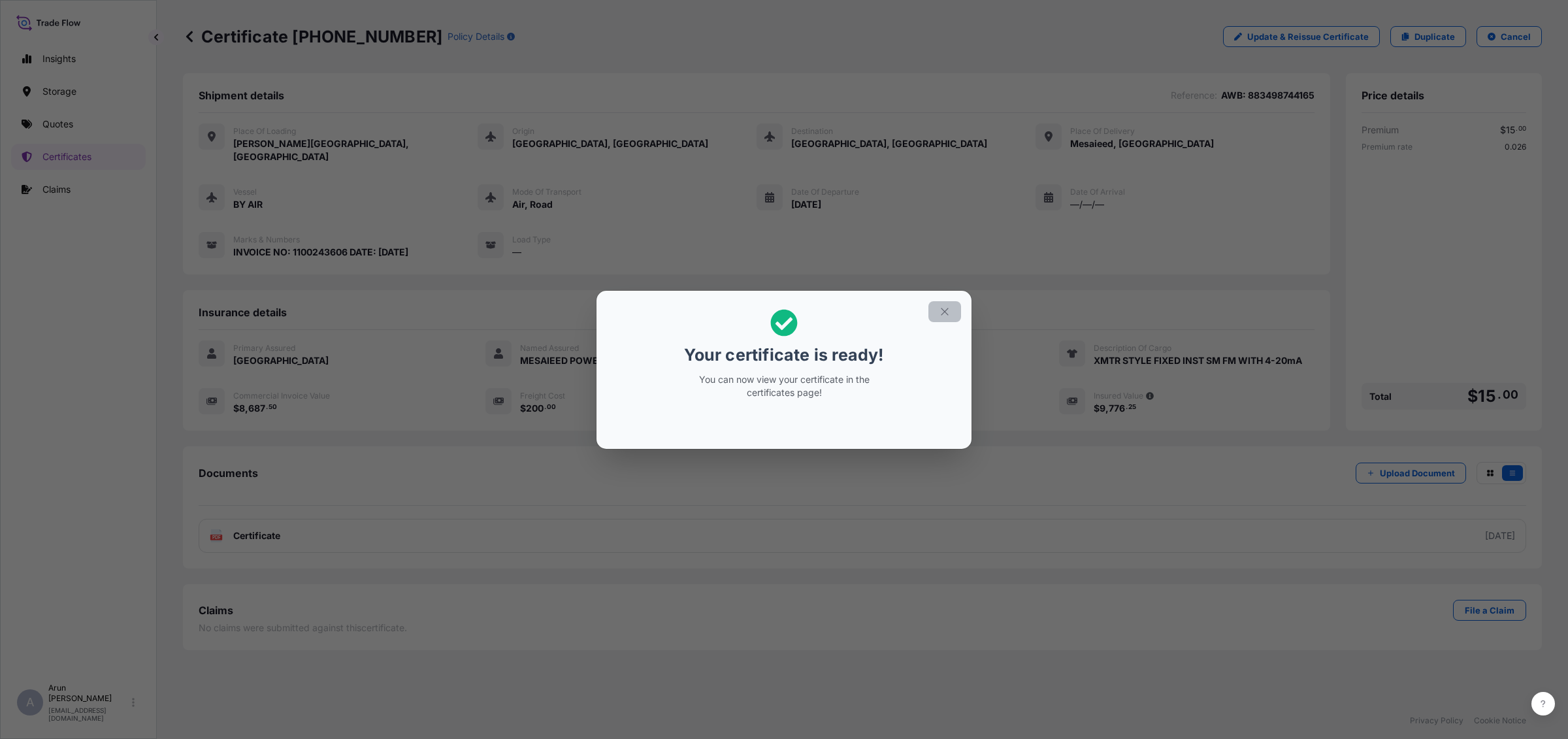
click at [944, 312] on icon "button" at bounding box center [944, 312] width 12 height 12
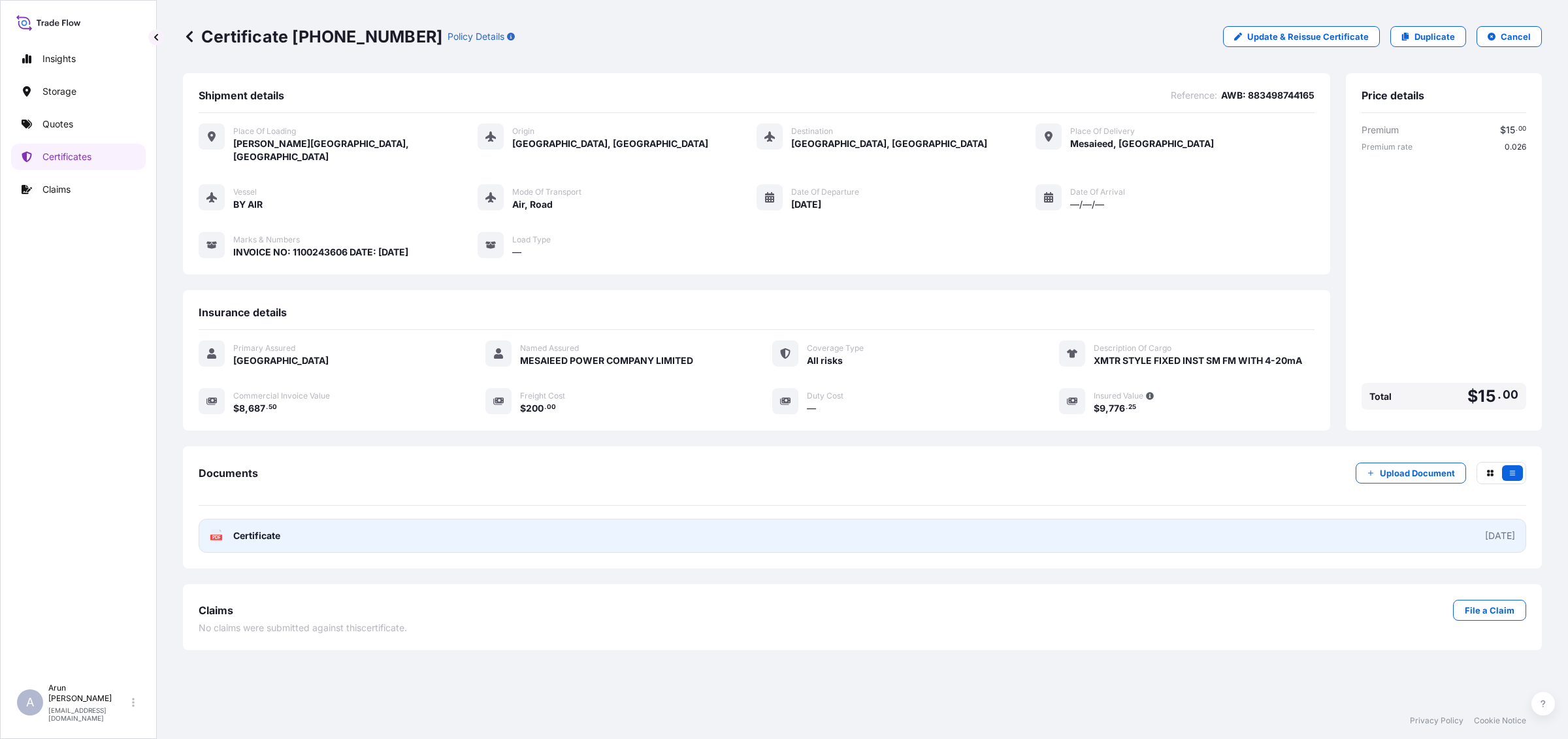
click at [300, 524] on link "PDF Certificate 2025-08-14" at bounding box center [863, 536] width 1328 height 34
